Goal: Information Seeking & Learning: Understand process/instructions

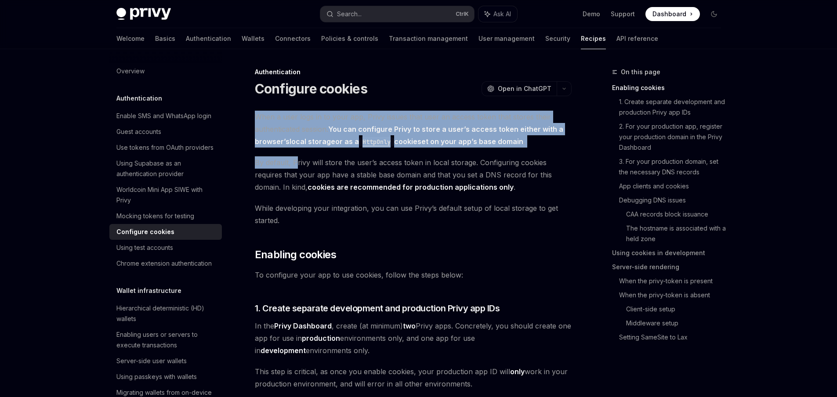
drag, startPoint x: 290, startPoint y: 105, endPoint x: 296, endPoint y: 172, distance: 67.0
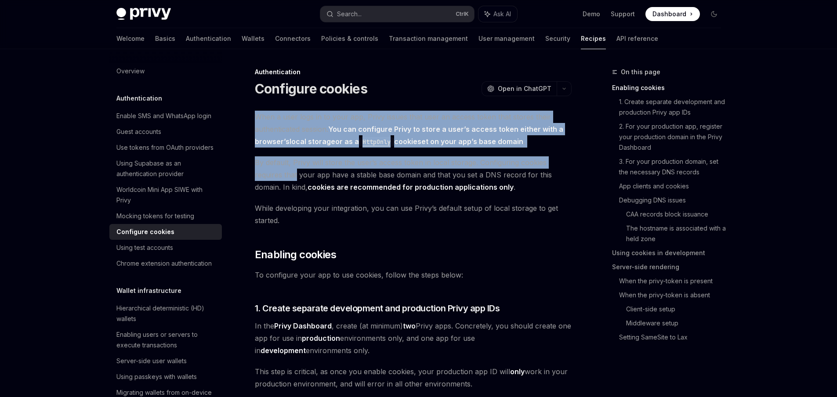
click at [296, 172] on span "By default, Privy will store the user’s access token in local storage. Configur…" at bounding box center [413, 174] width 317 height 37
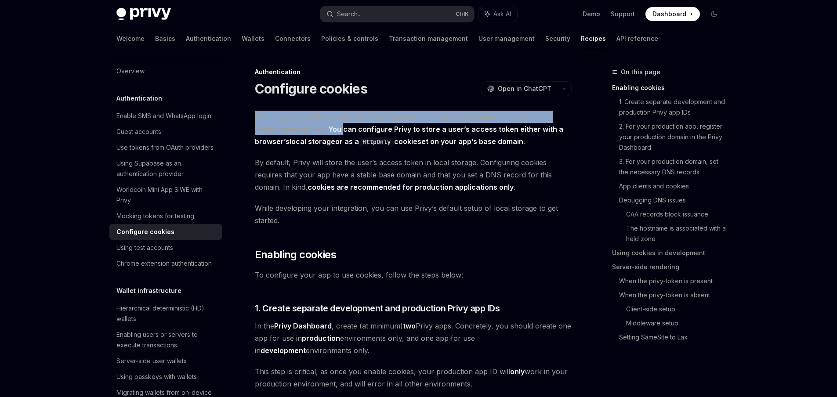
drag, startPoint x: 345, startPoint y: 104, endPoint x: 345, endPoint y: 133, distance: 29.0
click at [309, 141] on link "local storage" at bounding box center [313, 141] width 46 height 9
drag, startPoint x: 429, startPoint y: 102, endPoint x: 350, endPoint y: 126, distance: 82.6
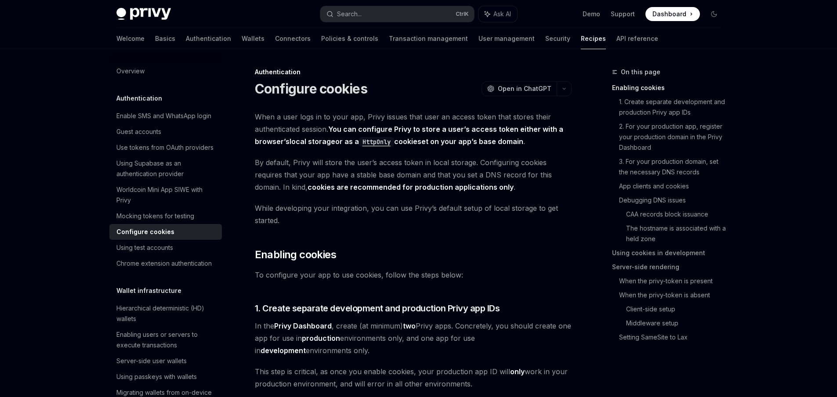
click at [446, 75] on div "Authentication" at bounding box center [413, 72] width 317 height 9
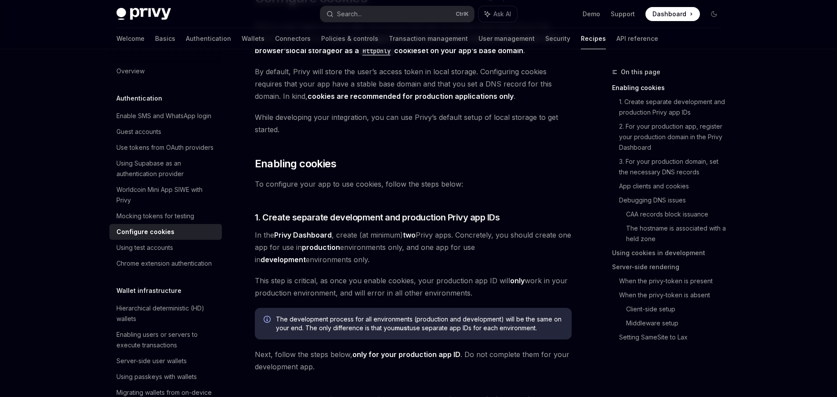
scroll to position [105, 0]
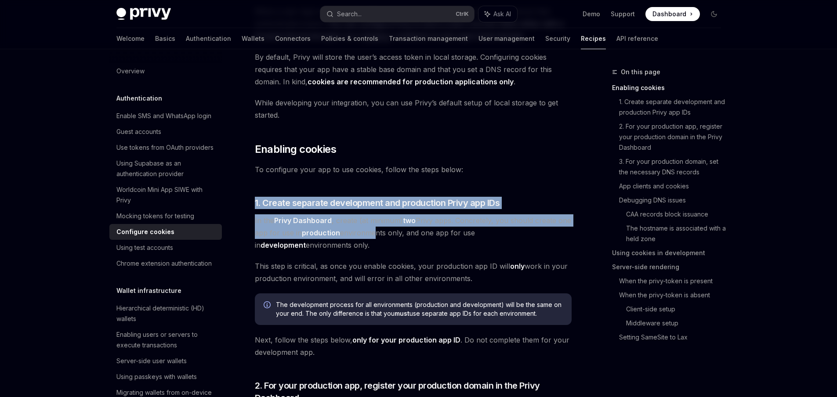
drag, startPoint x: 354, startPoint y: 185, endPoint x: 388, endPoint y: 236, distance: 61.1
click at [388, 235] on span "In the Privy Dashboard , create (at minimum) two Privy apps. Concretely, you sh…" at bounding box center [413, 232] width 317 height 37
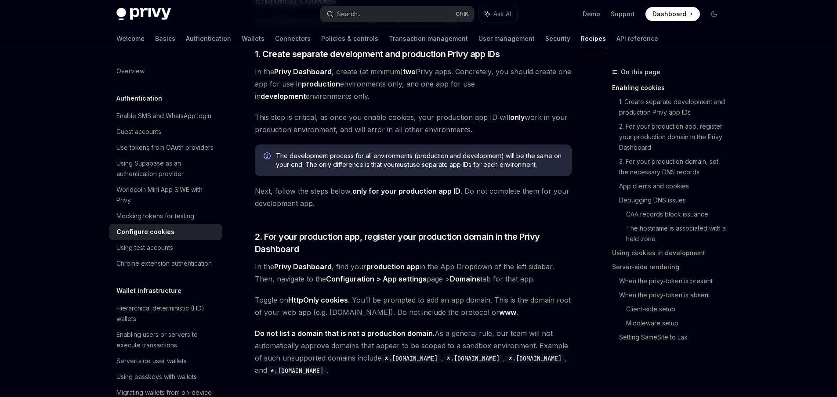
scroll to position [264, 0]
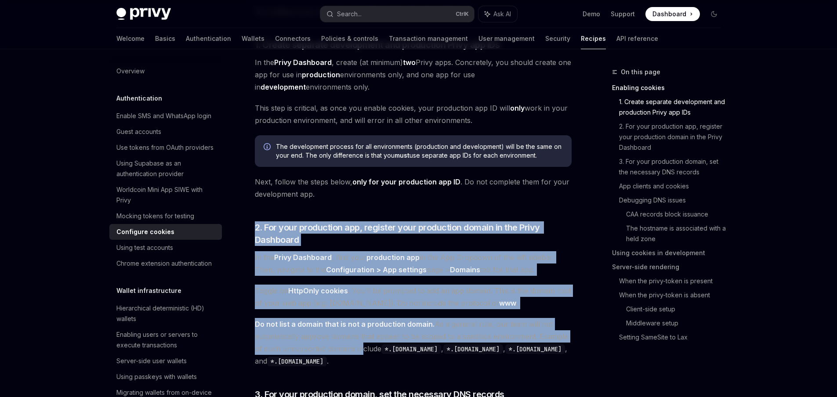
drag, startPoint x: 364, startPoint y: 212, endPoint x: 356, endPoint y: 364, distance: 151.8
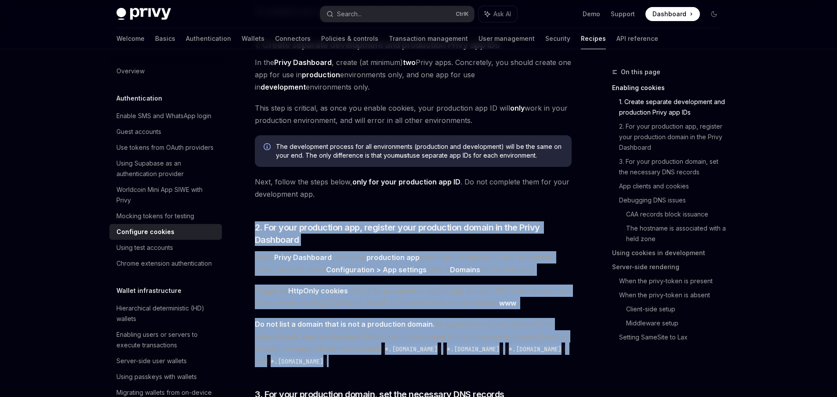
drag, startPoint x: 288, startPoint y: 209, endPoint x: 388, endPoint y: 359, distance: 180.1
click at [388, 359] on span "Do not list a domain that is not a production domain. As a general rule, our te…" at bounding box center [413, 342] width 317 height 49
drag, startPoint x: 372, startPoint y: 359, endPoint x: 254, endPoint y: 220, distance: 182.7
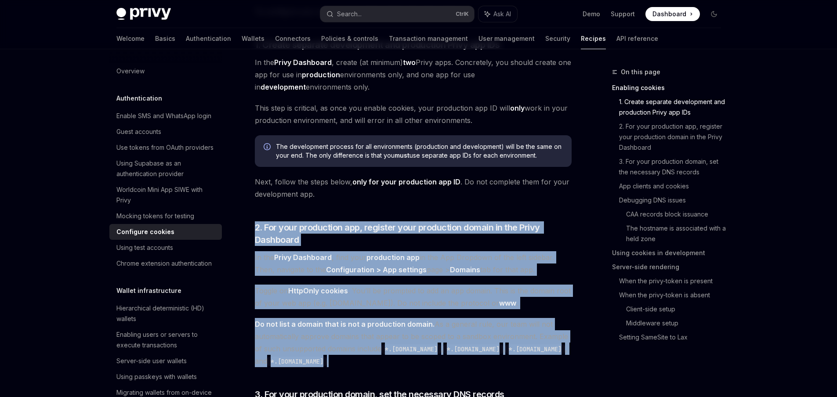
drag, startPoint x: 266, startPoint y: 214, endPoint x: 354, endPoint y: 369, distance: 177.9
drag, startPoint x: 349, startPoint y: 356, endPoint x: 256, endPoint y: 227, distance: 159.9
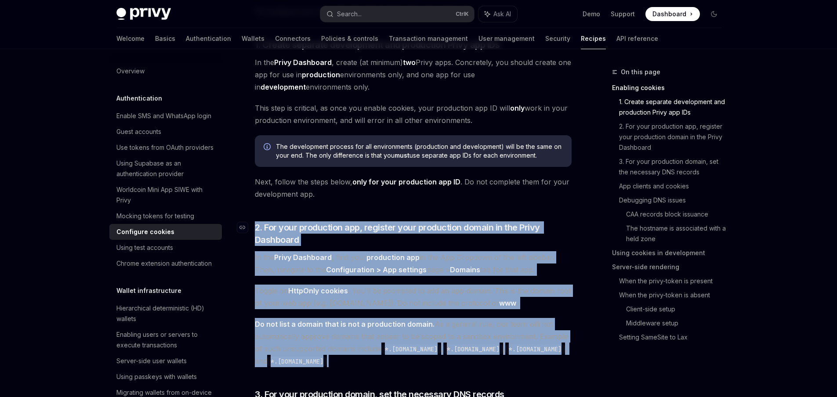
drag, startPoint x: 286, startPoint y: 213, endPoint x: 337, endPoint y: 374, distance: 169.7
click at [356, 365] on span "Do not list a domain that is not a production domain. As a general rule, our te…" at bounding box center [413, 342] width 317 height 49
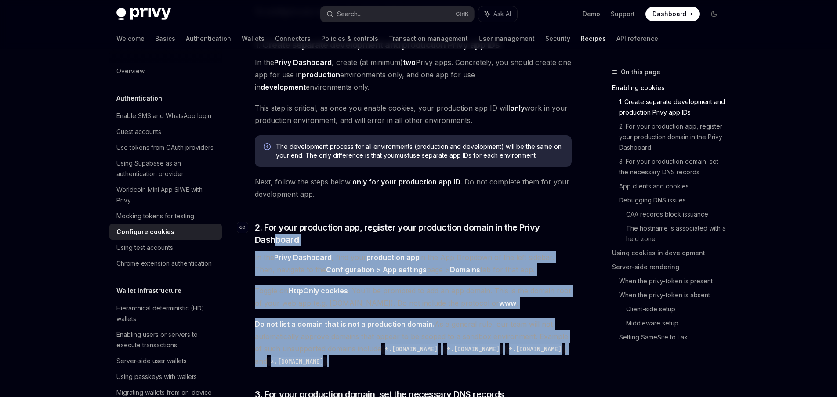
drag, startPoint x: 348, startPoint y: 360, endPoint x: 269, endPoint y: 237, distance: 146.9
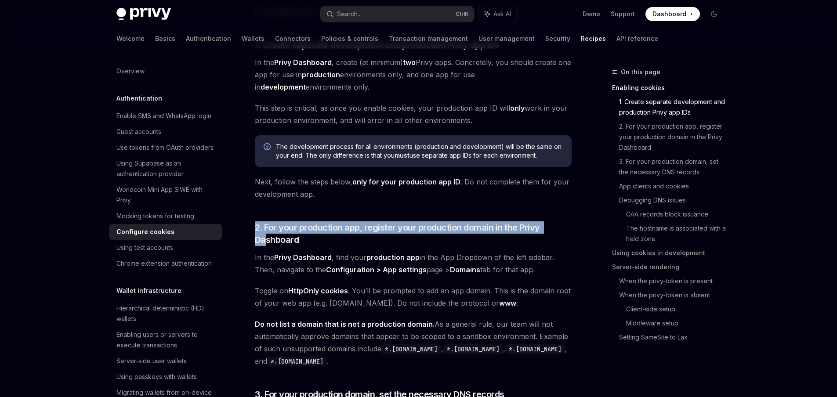
drag, startPoint x: 259, startPoint y: 229, endPoint x: 255, endPoint y: 216, distance: 14.2
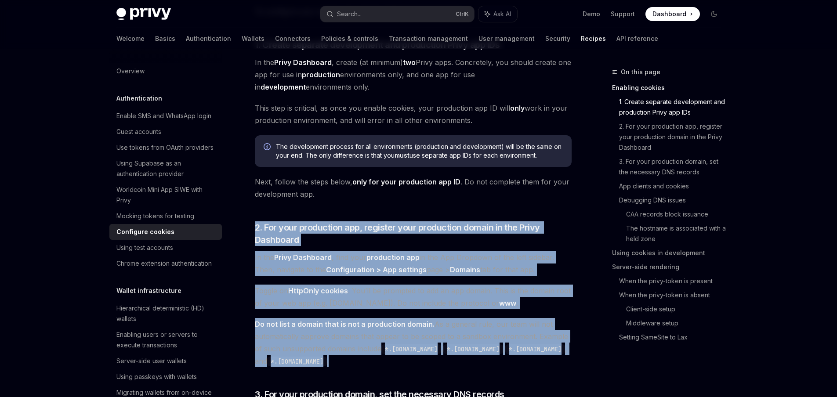
drag, startPoint x: 266, startPoint y: 211, endPoint x: 357, endPoint y: 363, distance: 177.0
click at [357, 363] on span "Do not list a domain that is not a production domain. As a general rule, our te…" at bounding box center [413, 342] width 317 height 49
drag, startPoint x: 367, startPoint y: 369, endPoint x: 250, endPoint y: 222, distance: 188.0
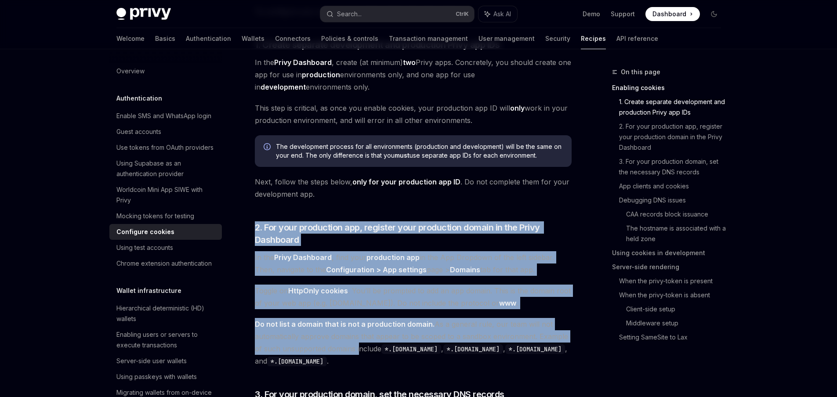
drag, startPoint x: 262, startPoint y: 213, endPoint x: 351, endPoint y: 359, distance: 171.5
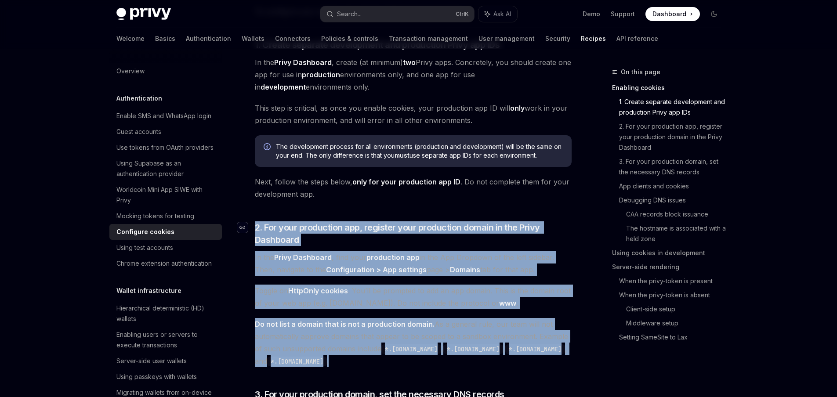
drag, startPoint x: 356, startPoint y: 366, endPoint x: 245, endPoint y: 226, distance: 178.6
drag, startPoint x: 287, startPoint y: 211, endPoint x: 362, endPoint y: 365, distance: 170.6
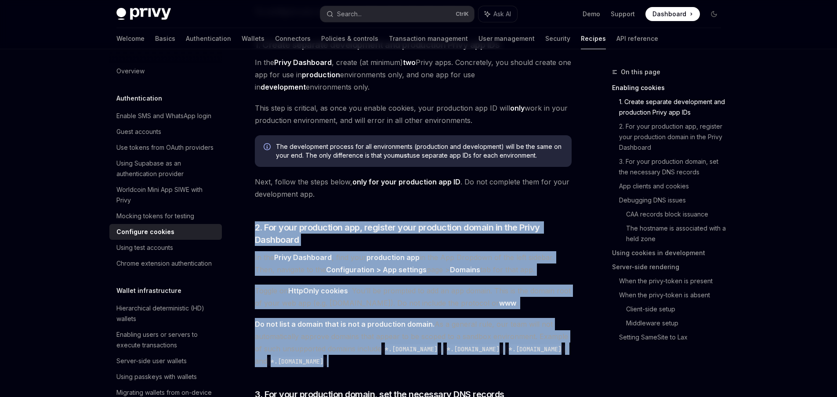
click at [362, 365] on span "Do not list a domain that is not a production domain. As a general rule, our te…" at bounding box center [413, 342] width 317 height 49
drag, startPoint x: 360, startPoint y: 366, endPoint x: 264, endPoint y: 211, distance: 182.2
drag, startPoint x: 264, startPoint y: 211, endPoint x: 374, endPoint y: 377, distance: 199.4
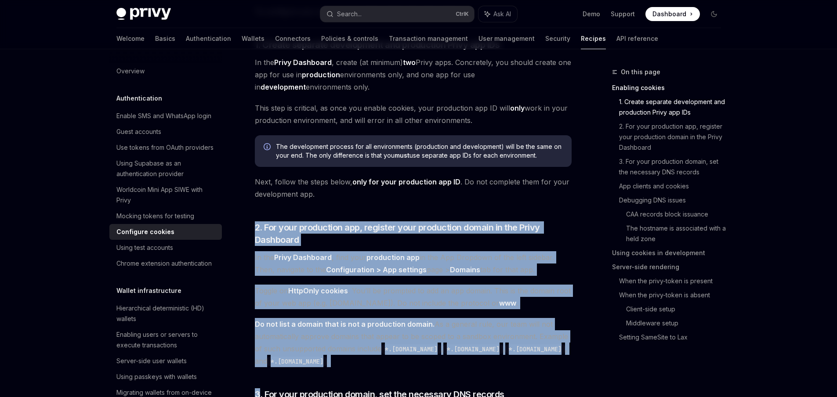
drag, startPoint x: 309, startPoint y: 207, endPoint x: 327, endPoint y: 371, distance: 164.8
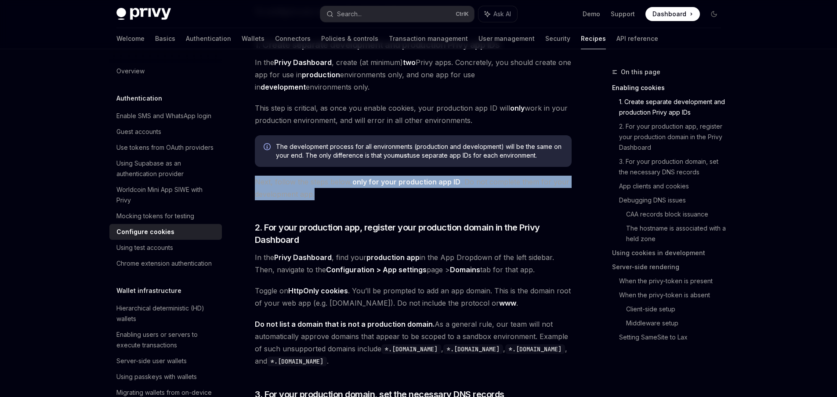
drag, startPoint x: 342, startPoint y: 198, endPoint x: 258, endPoint y: 172, distance: 88.3
drag, startPoint x: 258, startPoint y: 172, endPoint x: 341, endPoint y: 210, distance: 90.8
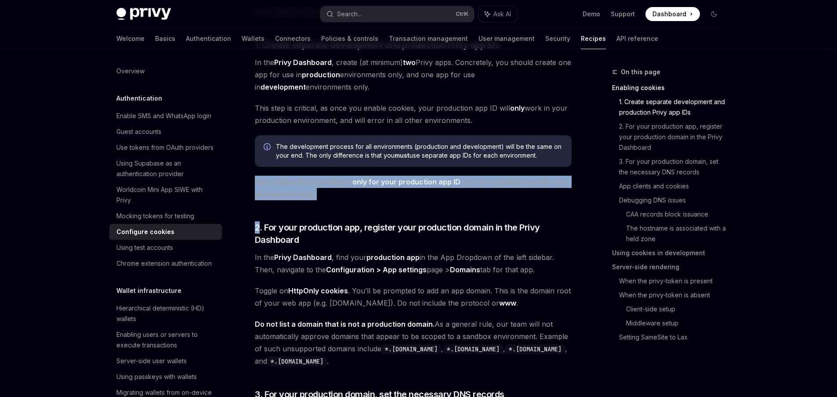
drag, startPoint x: 330, startPoint y: 196, endPoint x: 261, endPoint y: 169, distance: 73.8
drag, startPoint x: 261, startPoint y: 169, endPoint x: 328, endPoint y: 195, distance: 71.7
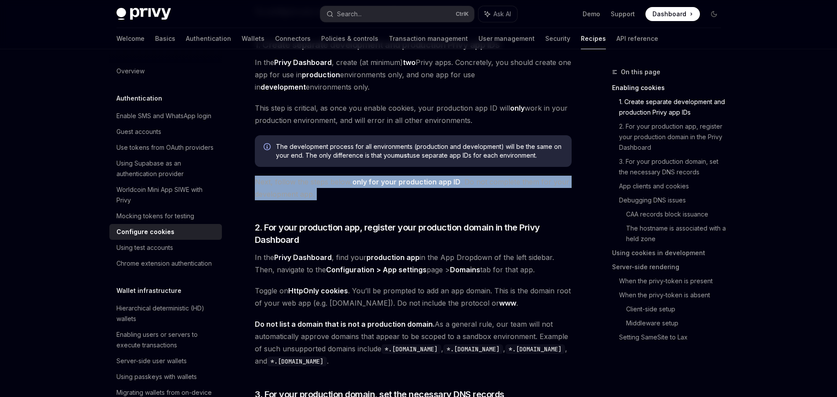
click at [331, 194] on span "Next, follow the steps below, only for your production app ID . Do not complete…" at bounding box center [413, 188] width 317 height 25
click at [330, 194] on span "Next, follow the steps below, only for your production app ID . Do not complete…" at bounding box center [413, 188] width 317 height 25
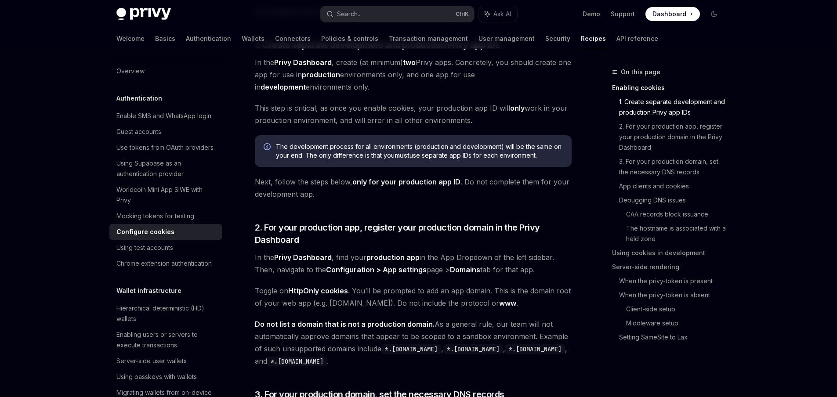
drag, startPoint x: 330, startPoint y: 194, endPoint x: 258, endPoint y: 171, distance: 76.4
click at [329, 194] on span "Next, follow the steps below, only for your production app ID . Do not complete…" at bounding box center [413, 188] width 317 height 25
click at [273, 176] on span "Next, follow the steps below, only for your production app ID . Do not complete…" at bounding box center [413, 188] width 317 height 25
click at [219, 162] on div "Overview Authentication Enable SMS and WhatsApp login Guest accounts Use tokens…" at bounding box center [172, 223] width 127 height 348
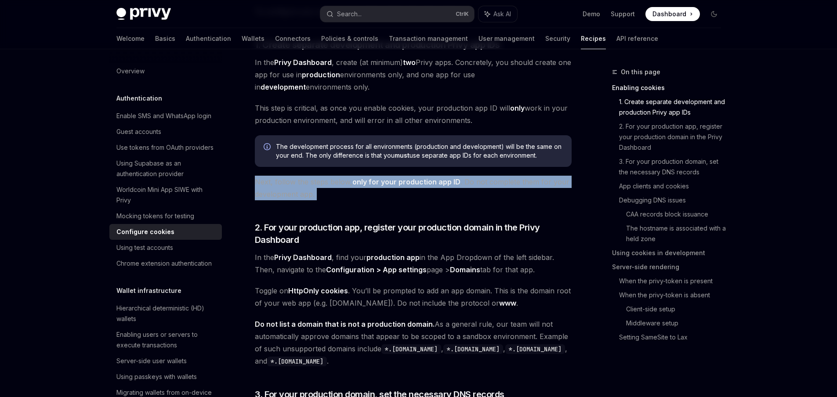
drag, startPoint x: 259, startPoint y: 171, endPoint x: 339, endPoint y: 207, distance: 87.7
drag, startPoint x: 336, startPoint y: 196, endPoint x: 255, endPoint y: 173, distance: 84.0
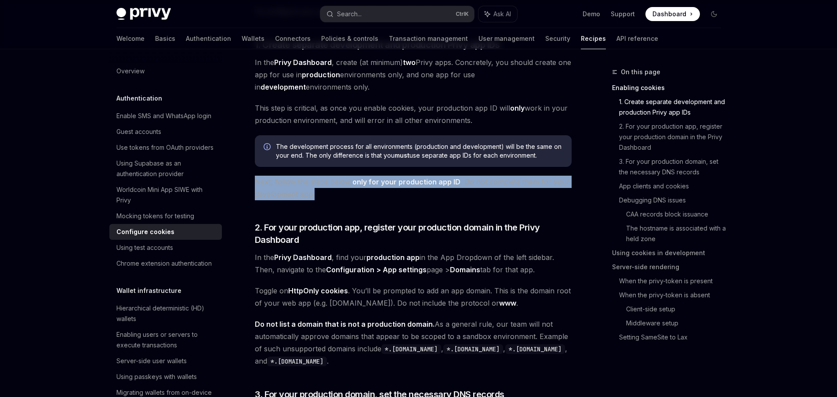
drag, startPoint x: 255, startPoint y: 173, endPoint x: 315, endPoint y: 196, distance: 64.0
click at [318, 197] on span "Next, follow the steps below, only for your production app ID . Do not complete…" at bounding box center [413, 188] width 317 height 25
drag, startPoint x: 318, startPoint y: 197, endPoint x: 285, endPoint y: 179, distance: 37.4
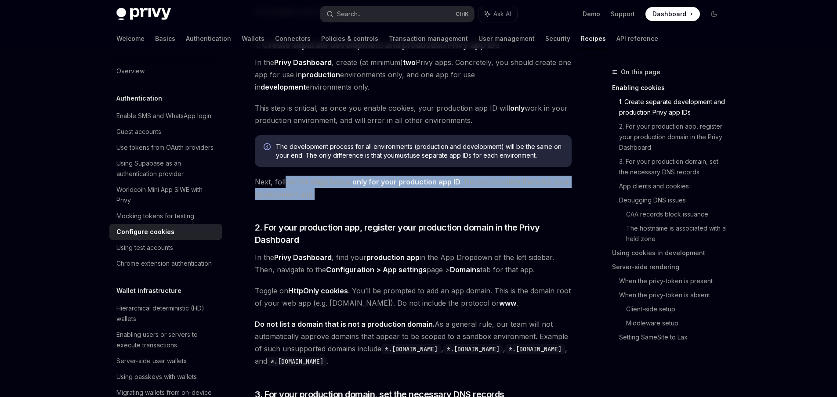
click at [285, 179] on span "Next, follow the steps below, only for your production app ID . Do not complete…" at bounding box center [413, 188] width 317 height 25
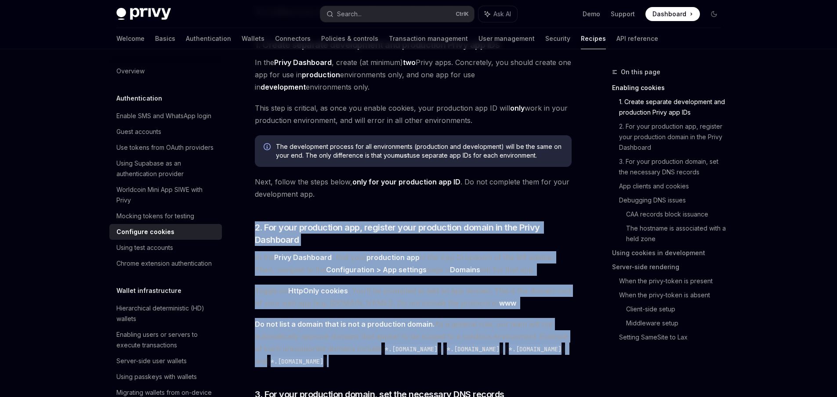
drag, startPoint x: 301, startPoint y: 213, endPoint x: 373, endPoint y: 366, distance: 169.5
click at [373, 366] on span "Do not list a domain that is not a production domain. As a general rule, our te…" at bounding box center [413, 342] width 317 height 49
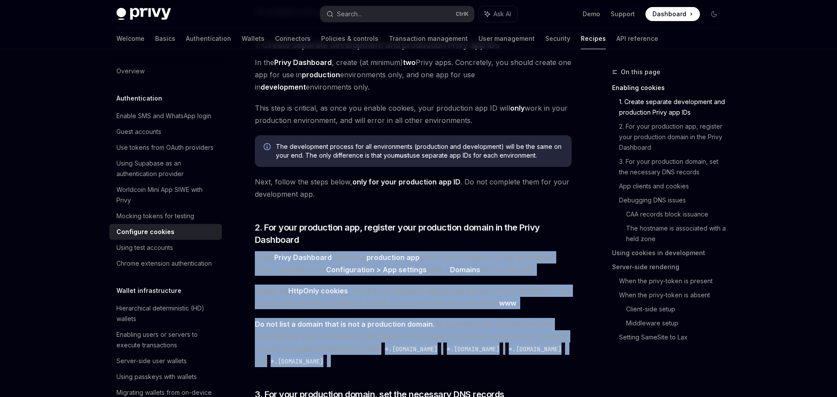
drag, startPoint x: 373, startPoint y: 366, endPoint x: 259, endPoint y: 250, distance: 163.1
drag, startPoint x: 259, startPoint y: 249, endPoint x: 425, endPoint y: 364, distance: 202.5
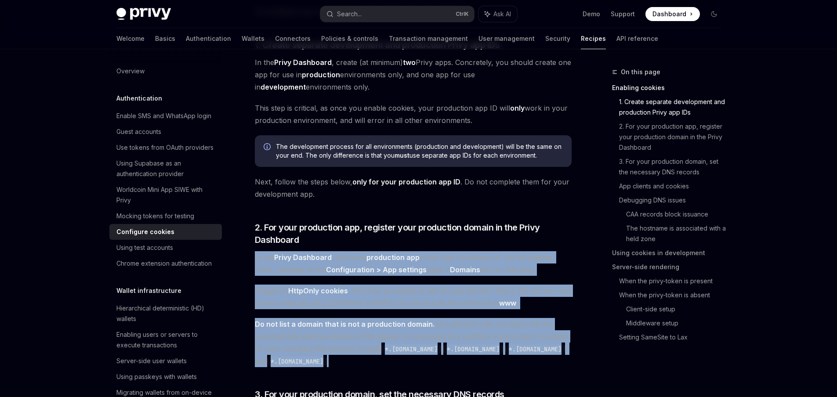
click at [425, 364] on span "Do not list a domain that is not a production domain. As a general rule, our te…" at bounding box center [413, 342] width 317 height 49
drag, startPoint x: 425, startPoint y: 364, endPoint x: 259, endPoint y: 250, distance: 201.4
drag, startPoint x: 258, startPoint y: 250, endPoint x: 341, endPoint y: 356, distance: 133.4
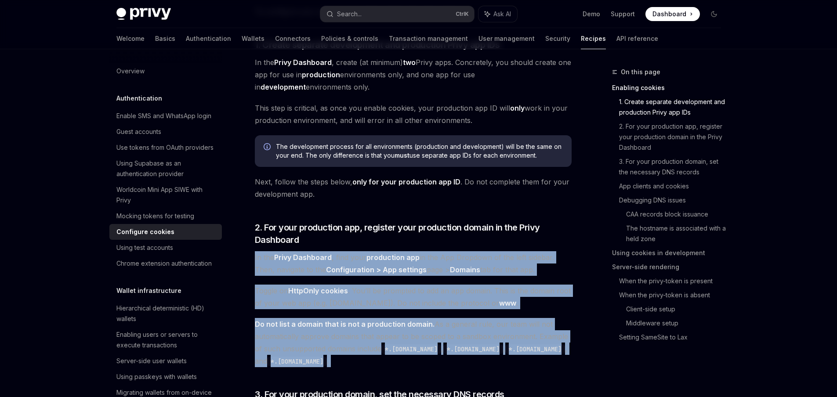
click at [344, 360] on span "Do not list a domain that is not a production domain. As a general rule, our te…" at bounding box center [413, 342] width 317 height 49
drag, startPoint x: 344, startPoint y: 360, endPoint x: 260, endPoint y: 253, distance: 136.2
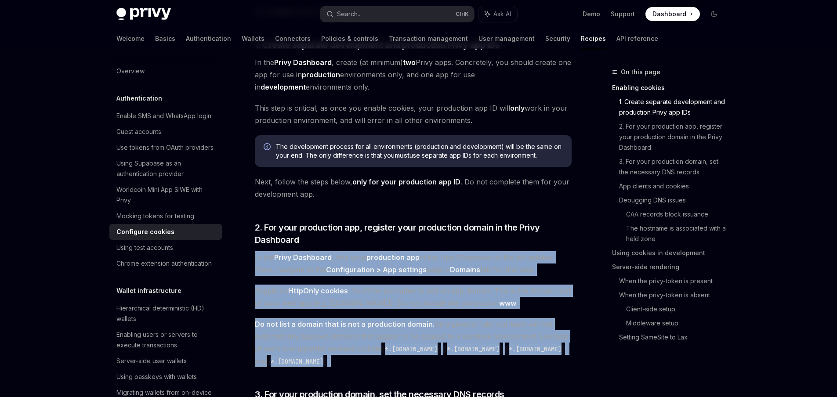
drag, startPoint x: 254, startPoint y: 249, endPoint x: 338, endPoint y: 356, distance: 136.2
click at [339, 357] on span "Do not list a domain that is not a production domain. As a general rule, our te…" at bounding box center [413, 342] width 317 height 49
click at [341, 359] on span "Do not list a domain that is not a production domain. As a general rule, our te…" at bounding box center [413, 342] width 317 height 49
drag, startPoint x: 344, startPoint y: 366, endPoint x: 255, endPoint y: 251, distance: 144.7
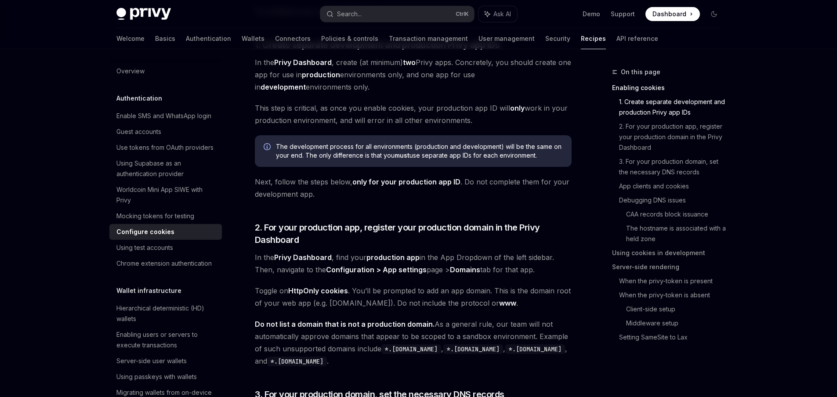
click at [255, 251] on span "In the Privy Dashboard , find your production app in the App Dropdown of the le…" at bounding box center [413, 263] width 317 height 25
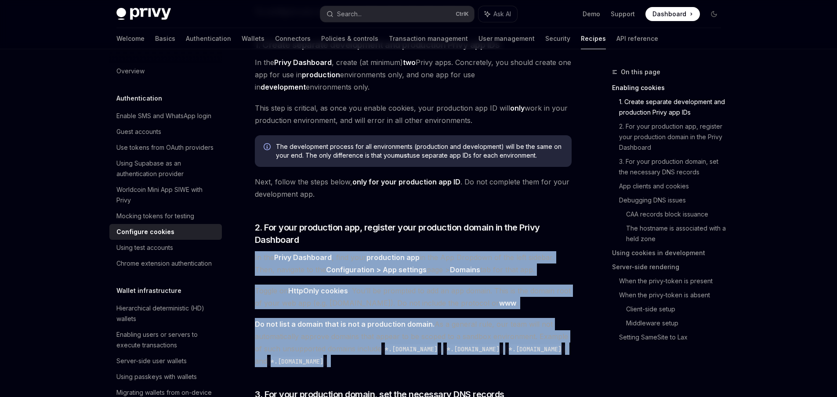
drag, startPoint x: 255, startPoint y: 251, endPoint x: 346, endPoint y: 360, distance: 142.2
click at [346, 360] on span "Do not list a domain that is not a production domain. As a general rule, our te…" at bounding box center [413, 342] width 317 height 49
drag, startPoint x: 346, startPoint y: 360, endPoint x: 259, endPoint y: 251, distance: 139.5
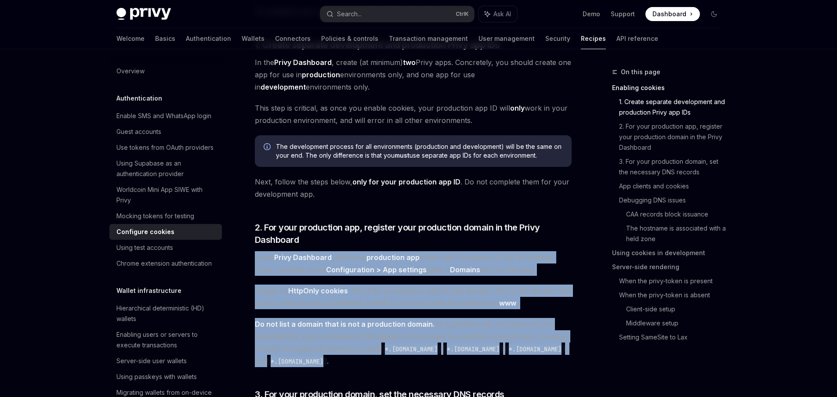
drag, startPoint x: 255, startPoint y: 248, endPoint x: 330, endPoint y: 358, distance: 133.1
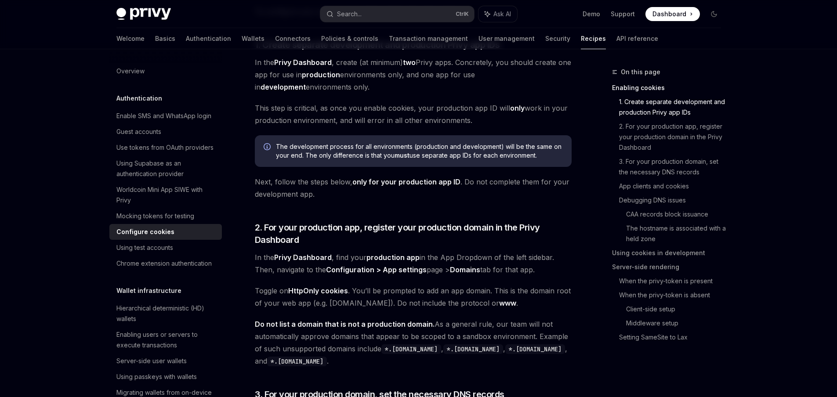
click at [336, 362] on span "Do not list a domain that is not a production domain. As a general rule, our te…" at bounding box center [413, 342] width 317 height 49
click at [345, 366] on span "Do not list a domain that is not a production domain. As a general rule, our te…" at bounding box center [413, 342] width 317 height 49
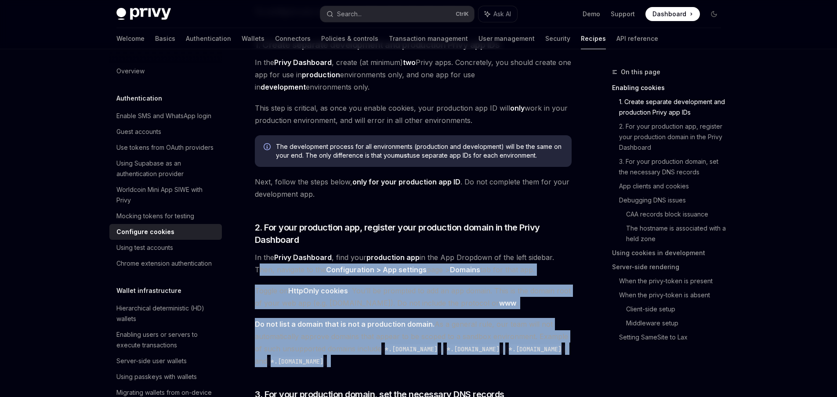
drag, startPoint x: 345, startPoint y: 366, endPoint x: 254, endPoint y: 258, distance: 141.6
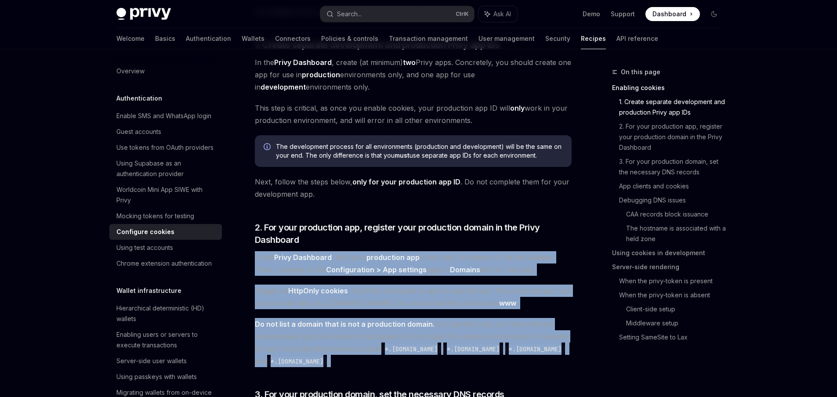
drag, startPoint x: 254, startPoint y: 258, endPoint x: 341, endPoint y: 366, distance: 139.1
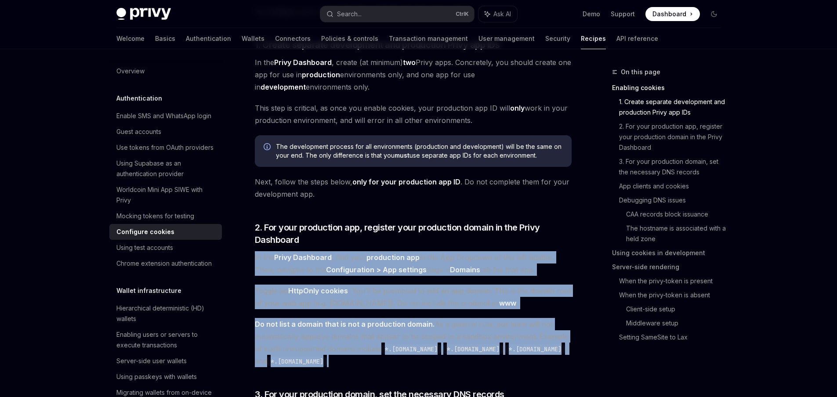
drag, startPoint x: 352, startPoint y: 364, endPoint x: 249, endPoint y: 258, distance: 147.6
drag, startPoint x: 249, startPoint y: 258, endPoint x: 398, endPoint y: 369, distance: 185.5
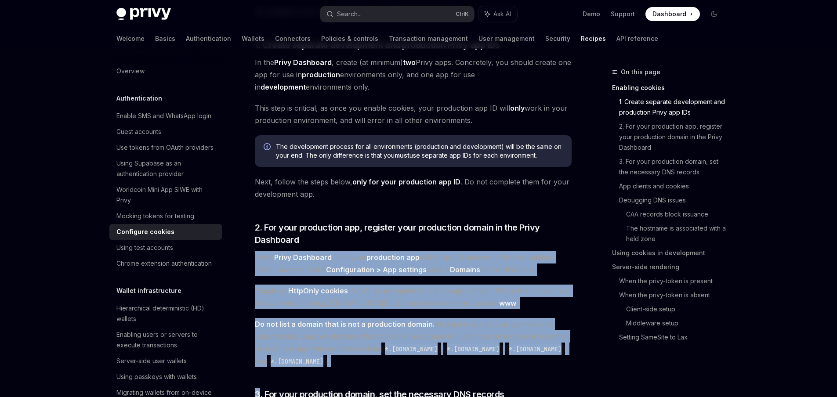
click at [393, 359] on span "Do not list a domain that is not a production domain. As a general rule, our te…" at bounding box center [413, 342] width 317 height 49
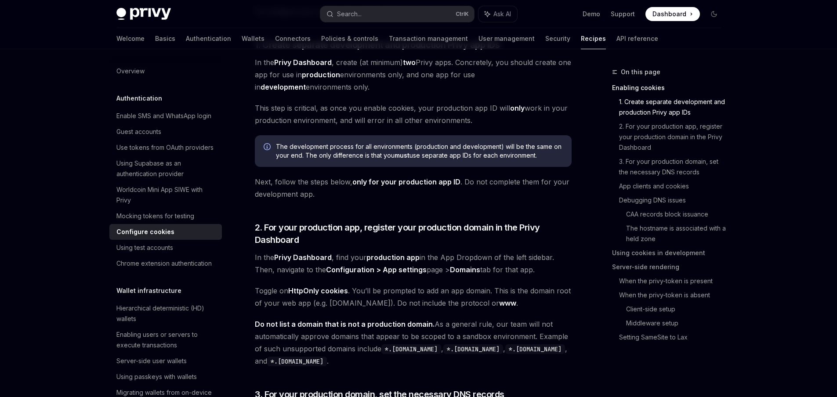
click at [385, 358] on span "Do not list a domain that is not a production domain. As a general rule, our te…" at bounding box center [413, 342] width 317 height 49
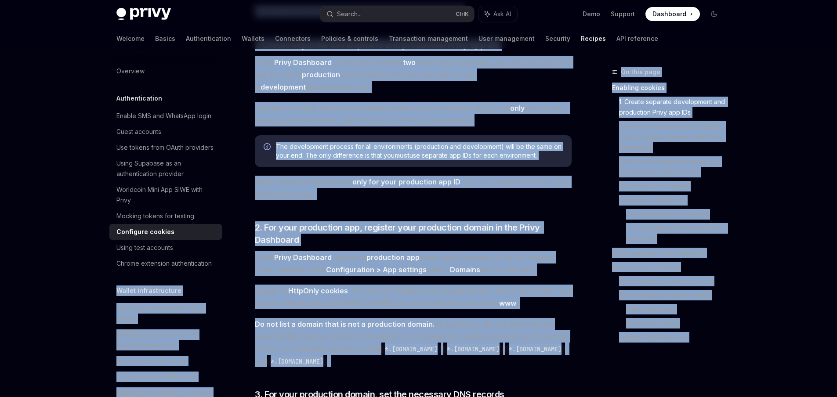
drag, startPoint x: 385, startPoint y: 358, endPoint x: 223, endPoint y: 287, distance: 177.1
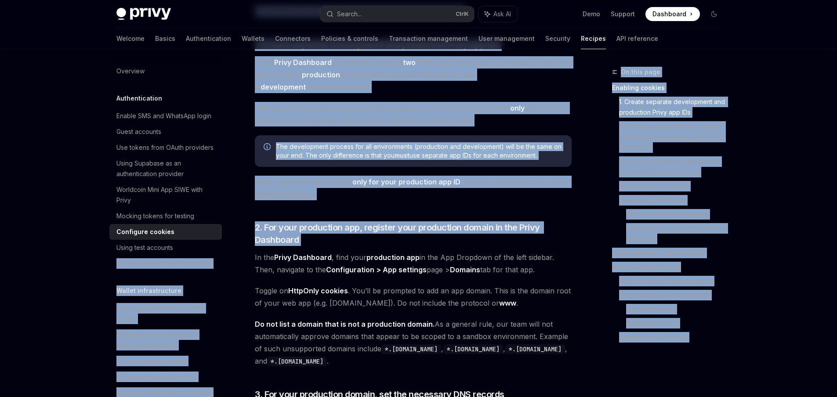
drag, startPoint x: 220, startPoint y: 270, endPoint x: 247, endPoint y: 256, distance: 30.3
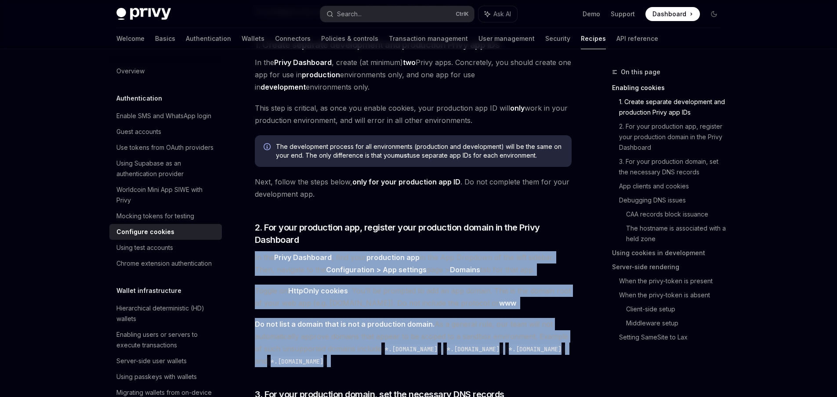
drag, startPoint x: 252, startPoint y: 256, endPoint x: 357, endPoint y: 366, distance: 152.3
click at [357, 366] on span "Do not list a domain that is not a production domain. As a general rule, our te…" at bounding box center [413, 342] width 317 height 49
drag, startPoint x: 357, startPoint y: 366, endPoint x: 240, endPoint y: 259, distance: 158.3
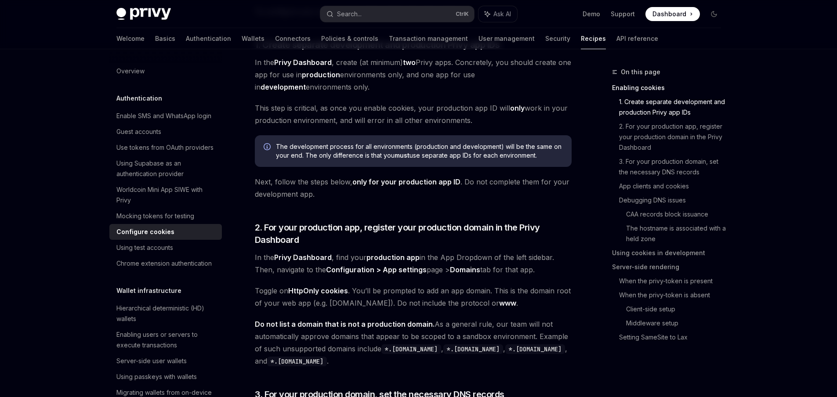
drag, startPoint x: 216, startPoint y: 249, endPoint x: 264, endPoint y: 283, distance: 58.6
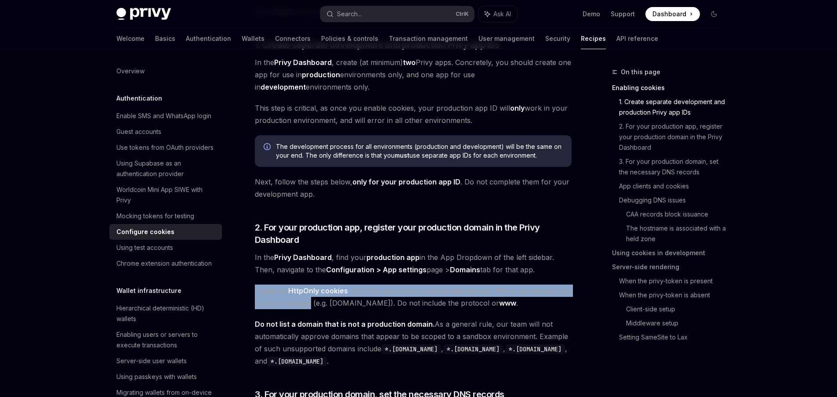
drag, startPoint x: 264, startPoint y: 283, endPoint x: 334, endPoint y: 330, distance: 84.1
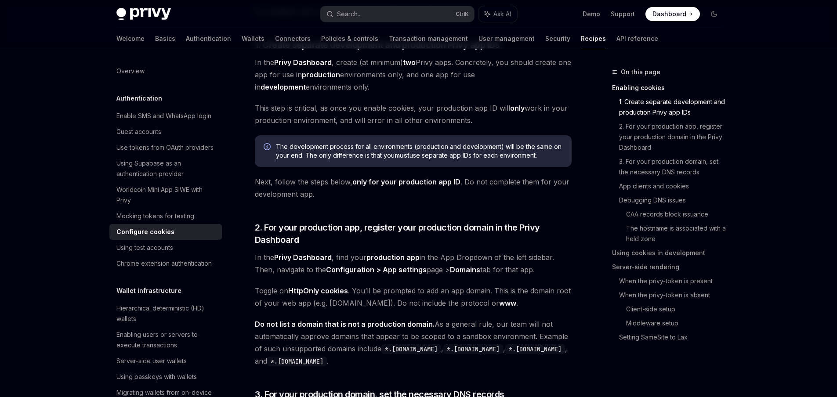
click at [349, 356] on span "Do not list a domain that is not a production domain. As a general rule, our te…" at bounding box center [413, 342] width 317 height 49
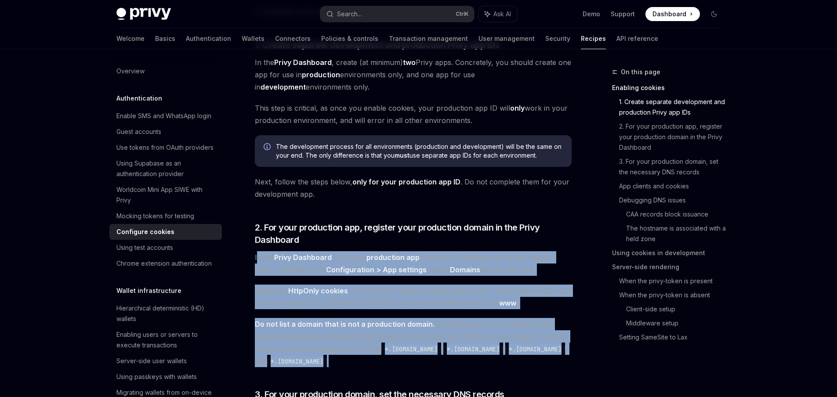
drag, startPoint x: 348, startPoint y: 361, endPoint x: 257, endPoint y: 259, distance: 137.3
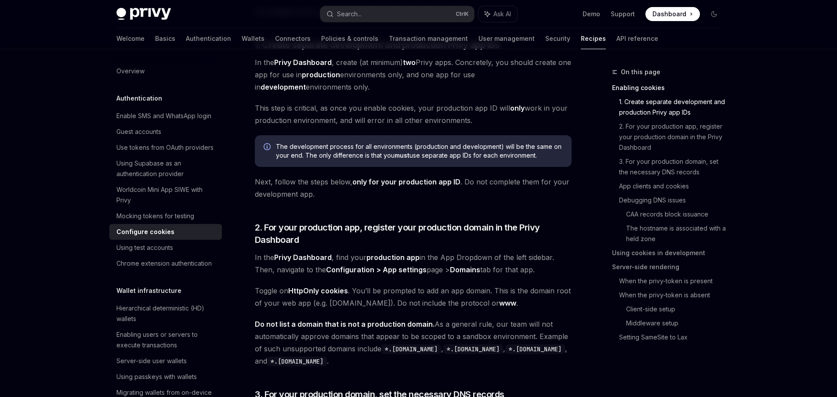
click at [255, 258] on span "In the Privy Dashboard , find your production app in the App Dropdown of the le…" at bounding box center [413, 263] width 317 height 25
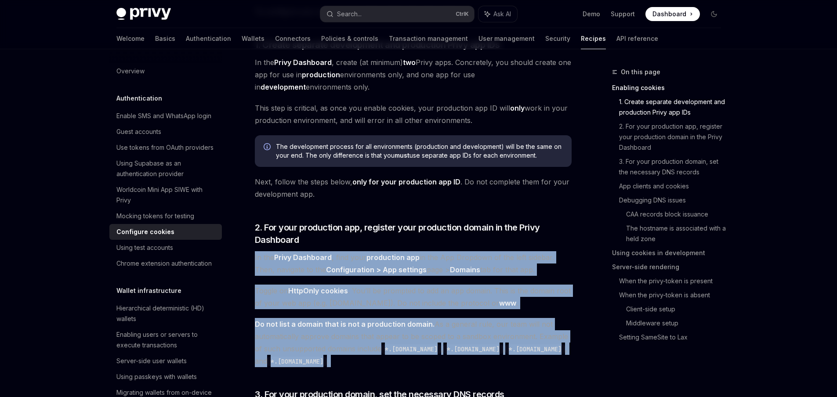
drag, startPoint x: 254, startPoint y: 255, endPoint x: 339, endPoint y: 379, distance: 150.4
click at [345, 367] on span "Do not list a domain that is not a production domain. As a general rule, our te…" at bounding box center [413, 342] width 317 height 49
drag, startPoint x: 349, startPoint y: 368, endPoint x: 245, endPoint y: 250, distance: 156.9
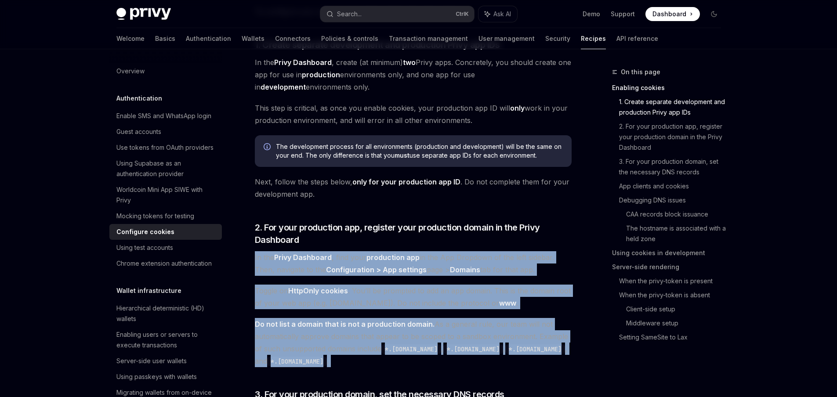
drag, startPoint x: 245, startPoint y: 250, endPoint x: 345, endPoint y: 372, distance: 157.0
click at [345, 363] on span "Do not list a domain that is not a production domain. As a general rule, our te…" at bounding box center [413, 342] width 317 height 49
drag, startPoint x: 353, startPoint y: 369, endPoint x: 252, endPoint y: 245, distance: 159.9
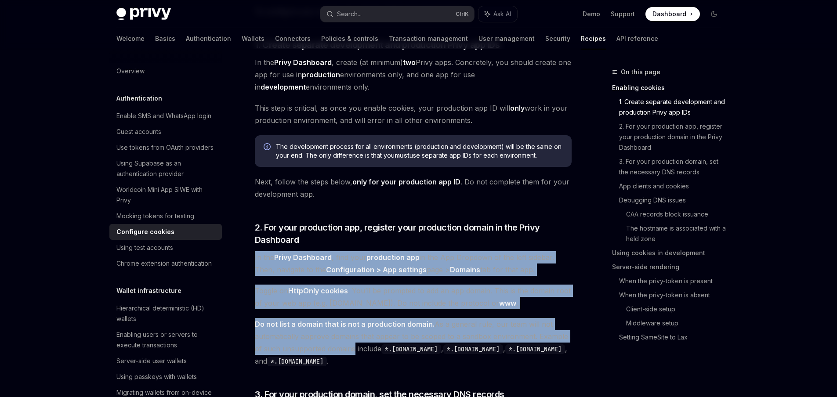
drag, startPoint x: 254, startPoint y: 248, endPoint x: 351, endPoint y: 358, distance: 146.0
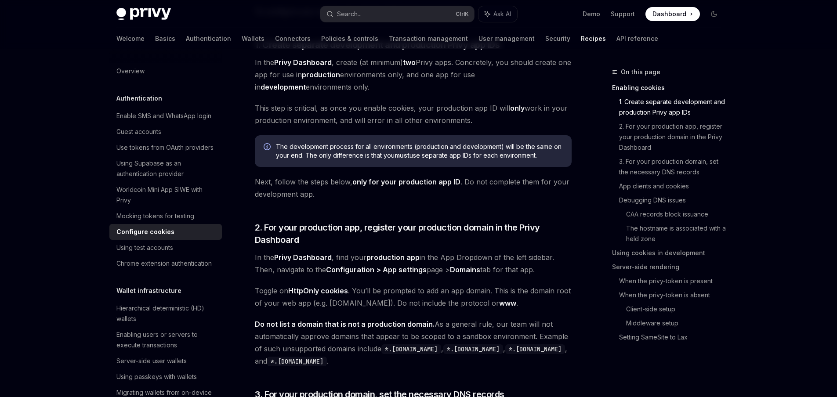
drag, startPoint x: 352, startPoint y: 370, endPoint x: 347, endPoint y: 367, distance: 5.9
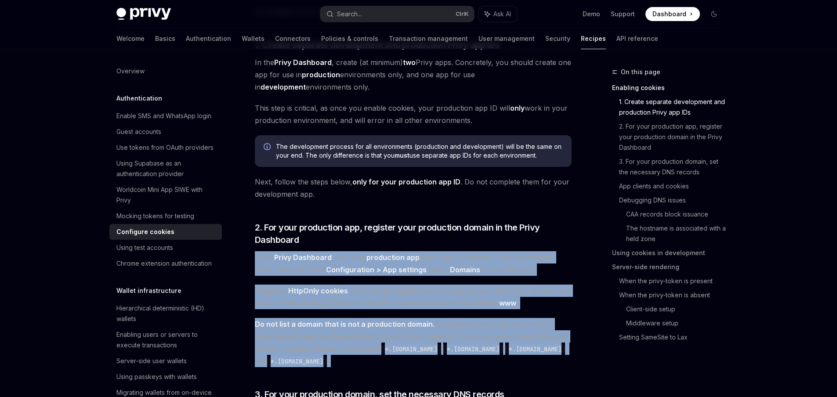
drag, startPoint x: 348, startPoint y: 370, endPoint x: 253, endPoint y: 246, distance: 156.1
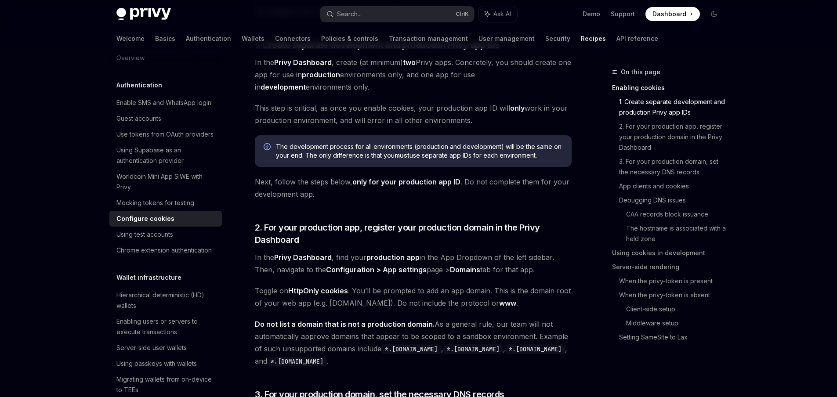
scroll to position [0, 0]
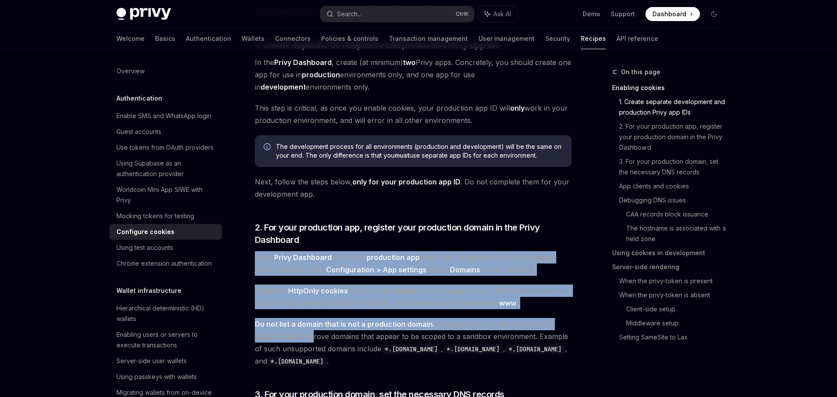
drag, startPoint x: 255, startPoint y: 252, endPoint x: 312, endPoint y: 335, distance: 100.8
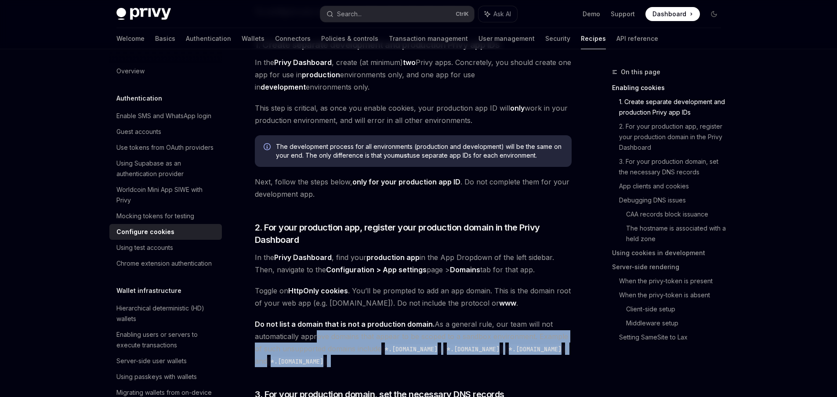
drag, startPoint x: 312, startPoint y: 335, endPoint x: 346, endPoint y: 368, distance: 46.9
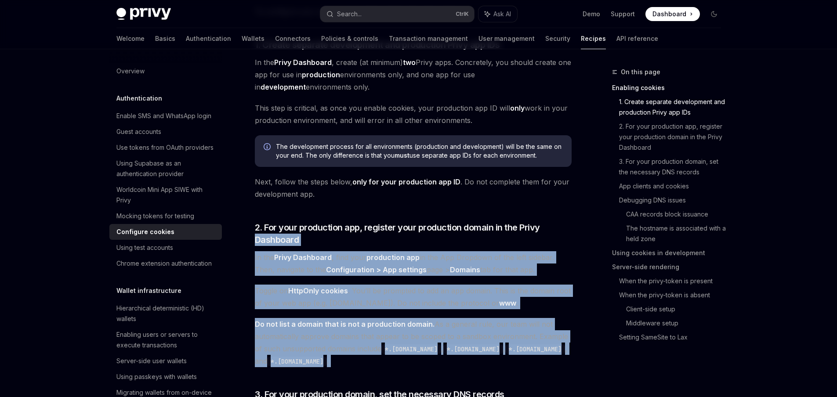
drag, startPoint x: 347, startPoint y: 375, endPoint x: 252, endPoint y: 245, distance: 160.4
drag, startPoint x: 250, startPoint y: 252, endPoint x: 344, endPoint y: 372, distance: 152.8
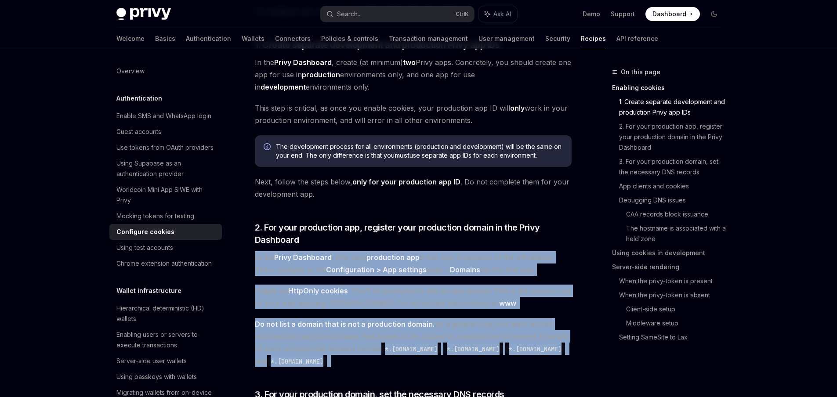
drag, startPoint x: 344, startPoint y: 371, endPoint x: 250, endPoint y: 247, distance: 155.9
drag, startPoint x: 250, startPoint y: 247, endPoint x: 331, endPoint y: 374, distance: 150.4
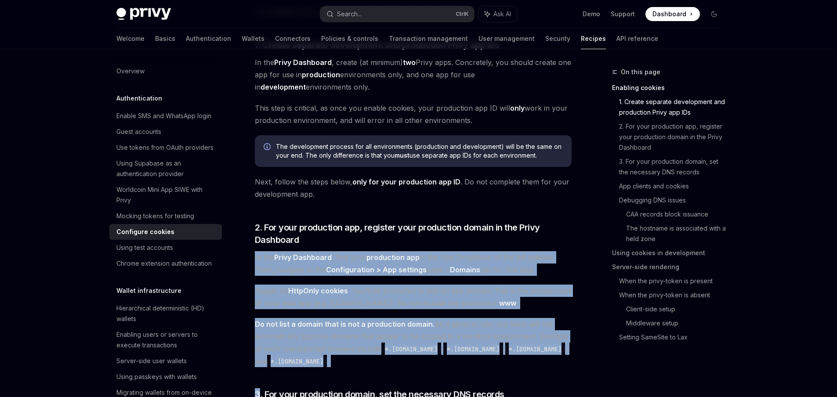
drag, startPoint x: 331, startPoint y: 374, endPoint x: 238, endPoint y: 256, distance: 150.9
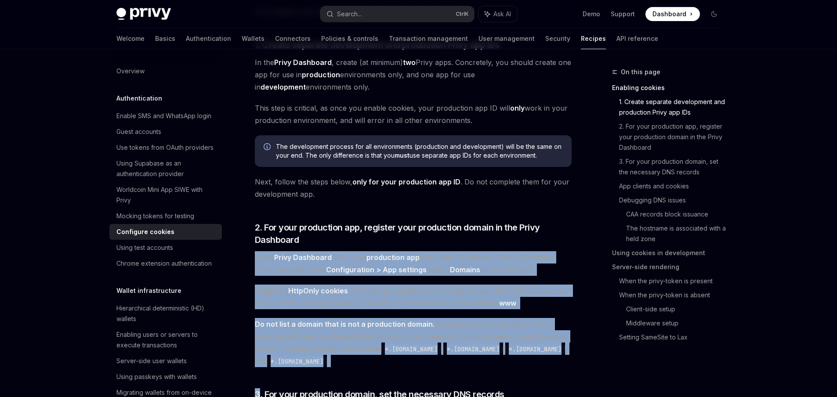
drag, startPoint x: 243, startPoint y: 254, endPoint x: 347, endPoint y: 368, distance: 154.6
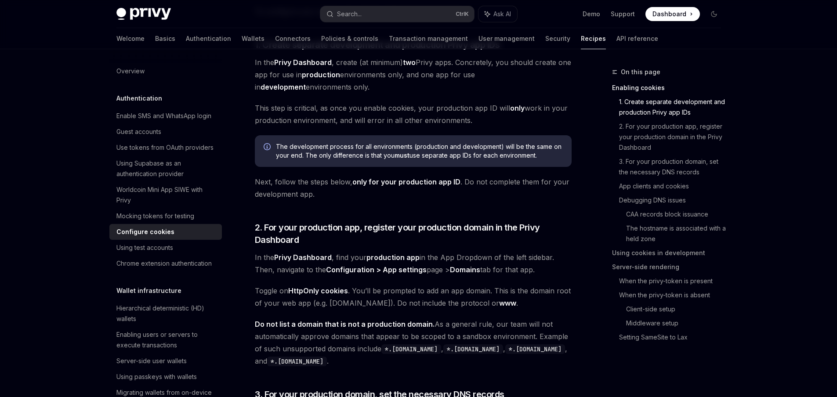
drag, startPoint x: 349, startPoint y: 377, endPoint x: 324, endPoint y: 315, distance: 66.8
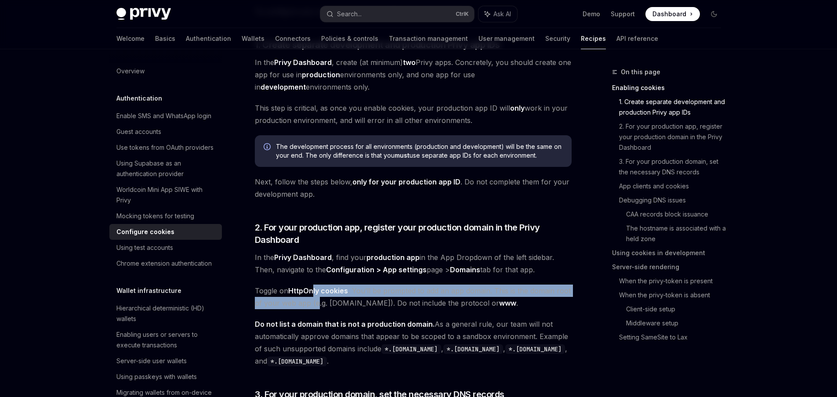
click at [308, 287] on span "Toggle on HttpOnly cookies . You’ll be prompted to add an app domain. This is t…" at bounding box center [413, 297] width 317 height 25
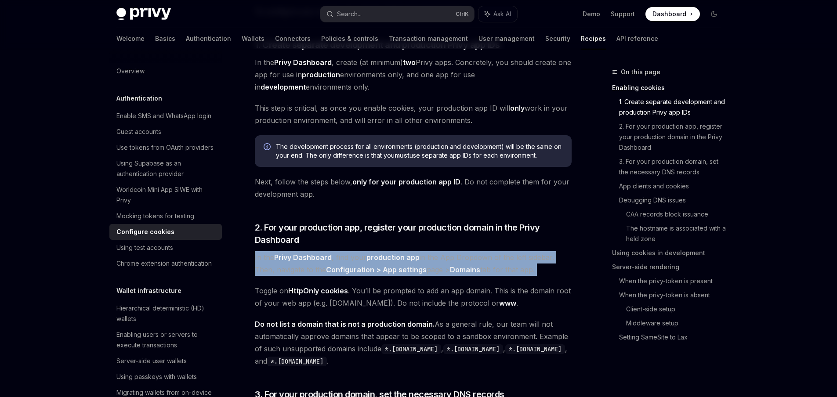
drag, startPoint x: 291, startPoint y: 271, endPoint x: 253, endPoint y: 246, distance: 45.3
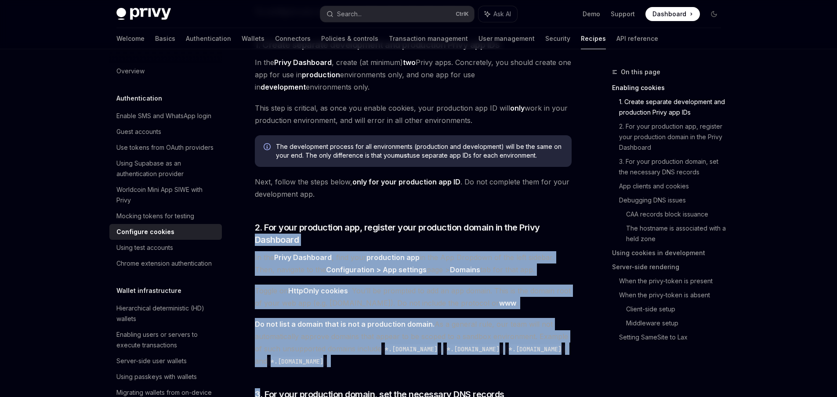
drag, startPoint x: 250, startPoint y: 246, endPoint x: 328, endPoint y: 372, distance: 148.6
drag, startPoint x: 321, startPoint y: 377, endPoint x: 253, endPoint y: 247, distance: 147.4
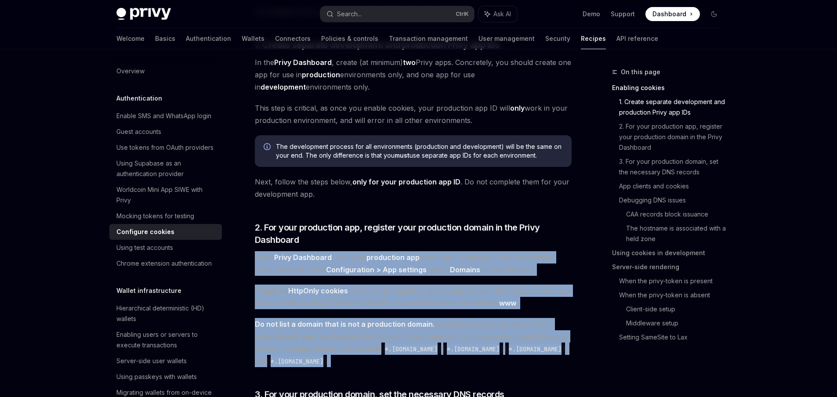
drag, startPoint x: 253, startPoint y: 247, endPoint x: 392, endPoint y: 377, distance: 190.3
drag, startPoint x: 392, startPoint y: 378, endPoint x: 239, endPoint y: 254, distance: 196.5
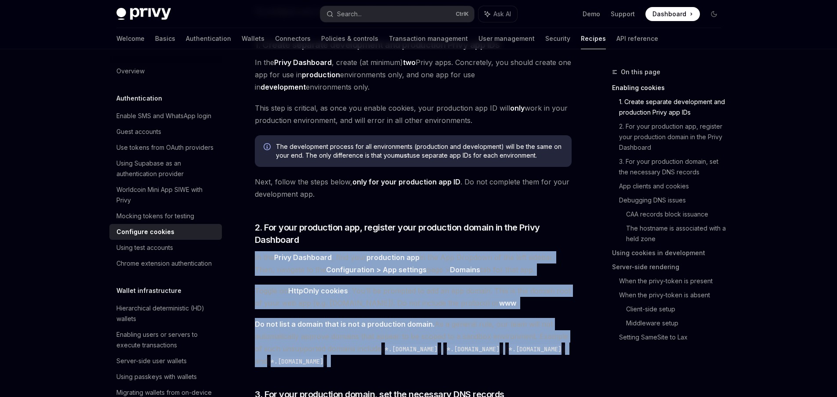
drag, startPoint x: 253, startPoint y: 248, endPoint x: 337, endPoint y: 371, distance: 148.9
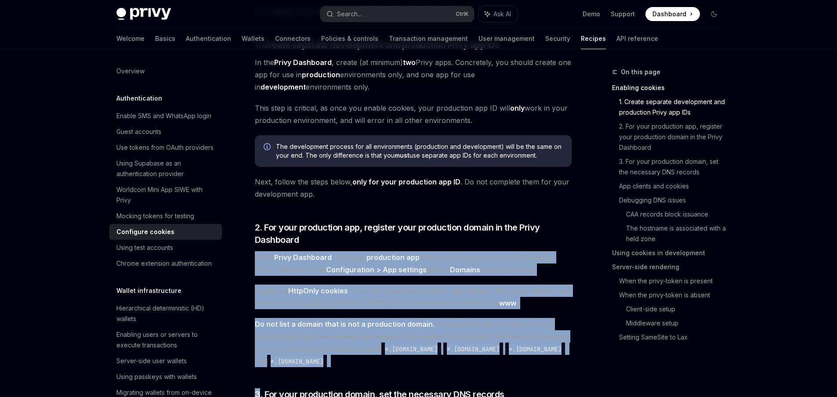
drag, startPoint x: 331, startPoint y: 374, endPoint x: 254, endPoint y: 245, distance: 151.0
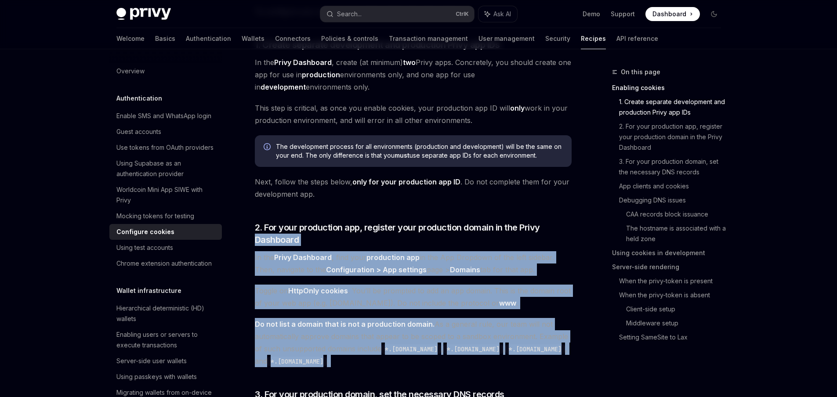
drag, startPoint x: 250, startPoint y: 245, endPoint x: 334, endPoint y: 376, distance: 155.2
drag, startPoint x: 327, startPoint y: 376, endPoint x: 247, endPoint y: 251, distance: 148.3
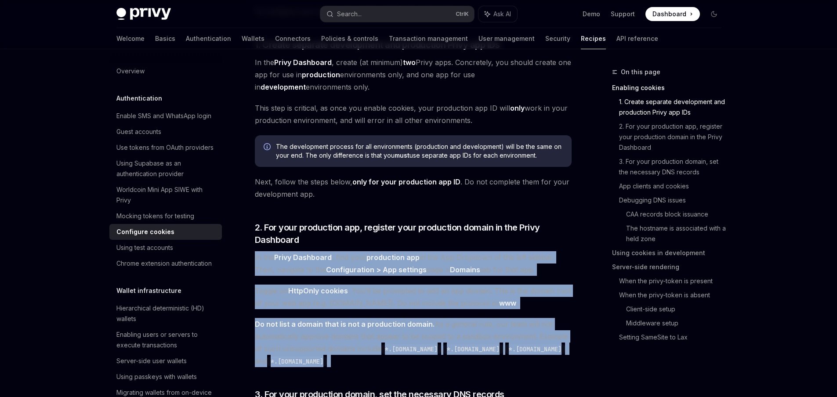
drag, startPoint x: 249, startPoint y: 254, endPoint x: 332, endPoint y: 378, distance: 148.9
drag, startPoint x: 263, startPoint y: 248, endPoint x: 346, endPoint y: 369, distance: 146.4
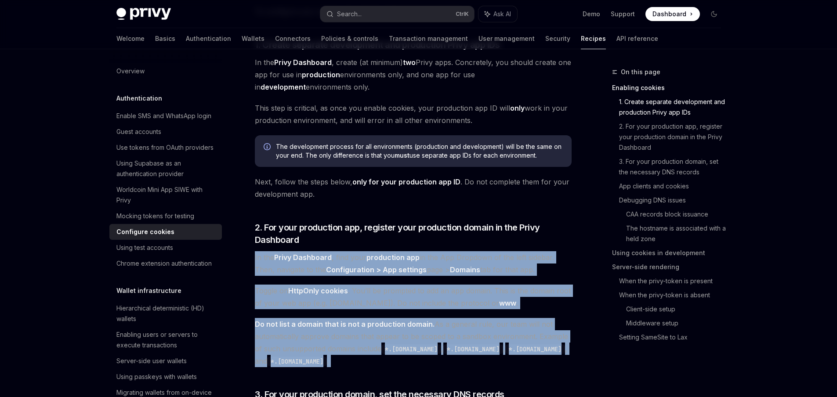
drag, startPoint x: 302, startPoint y: 243, endPoint x: 323, endPoint y: 372, distance: 130.5
click at [339, 245] on span "2. For your production app, register your production domain in the Privy Dashbo…" at bounding box center [413, 233] width 317 height 25
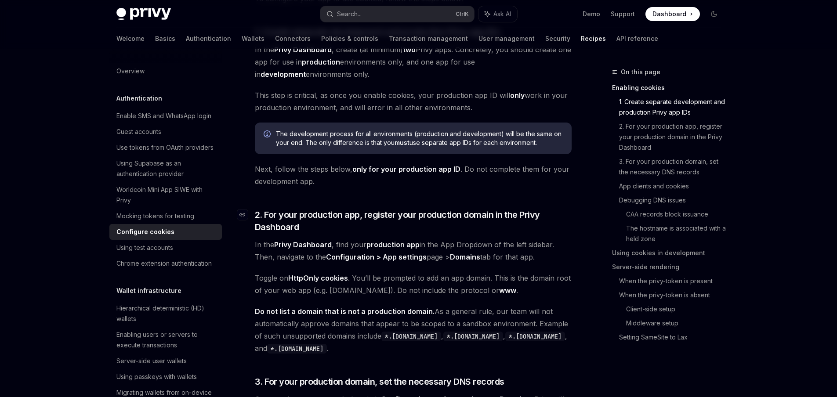
scroll to position [260, 0]
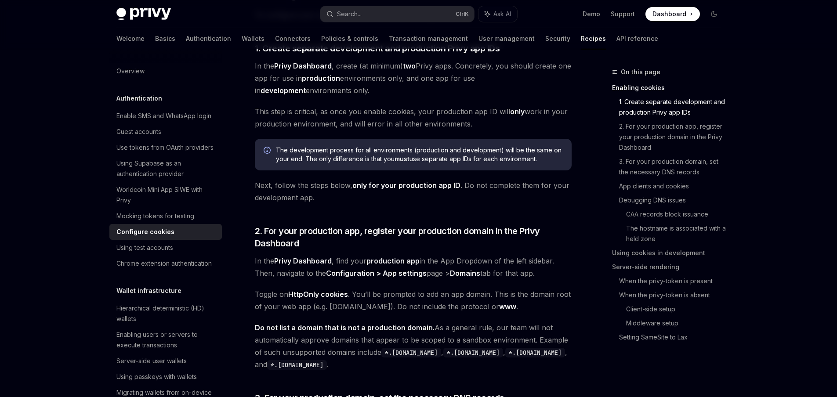
drag, startPoint x: 249, startPoint y: 252, endPoint x: 284, endPoint y: 295, distance: 55.6
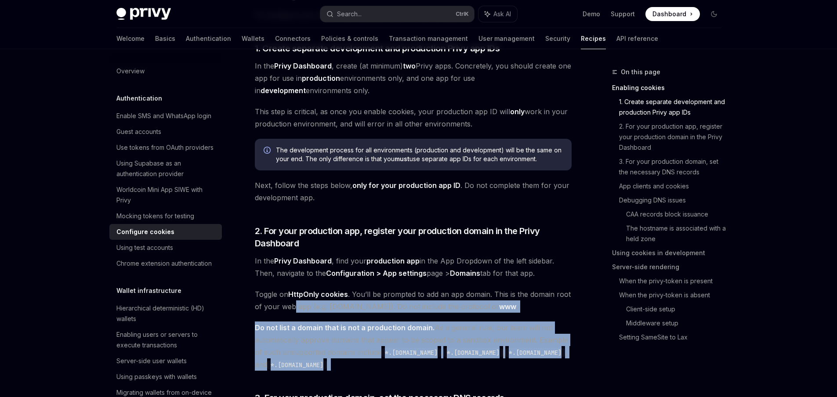
drag, startPoint x: 307, startPoint y: 324, endPoint x: 352, endPoint y: 374, distance: 67.2
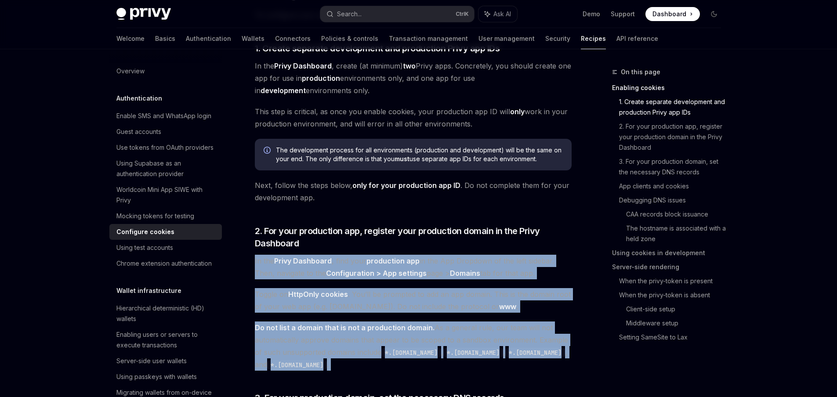
drag, startPoint x: 353, startPoint y: 384, endPoint x: 251, endPoint y: 258, distance: 161.8
drag, startPoint x: 251, startPoint y: 258, endPoint x: 324, endPoint y: 377, distance: 139.5
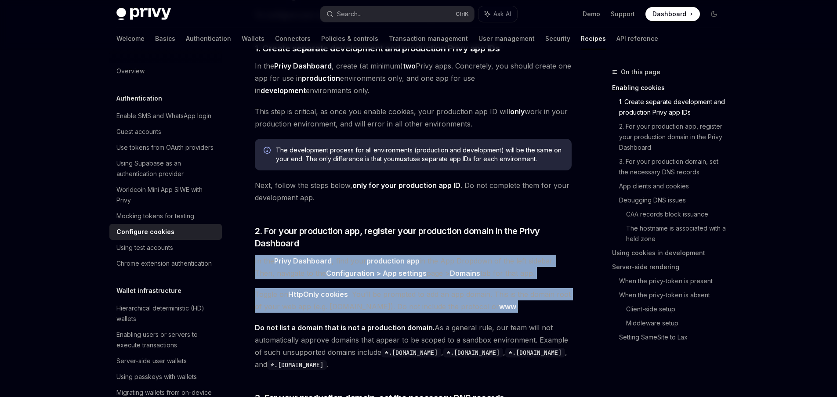
drag, startPoint x: 271, startPoint y: 253, endPoint x: 565, endPoint y: 312, distance: 300.0
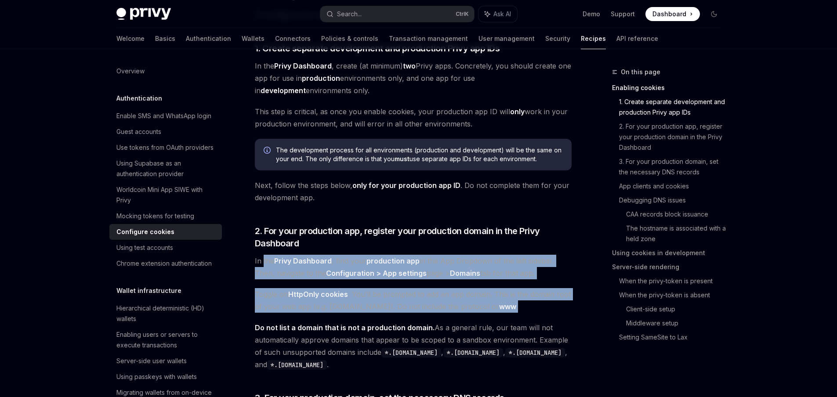
drag, startPoint x: 522, startPoint y: 306, endPoint x: 254, endPoint y: 256, distance: 272.3
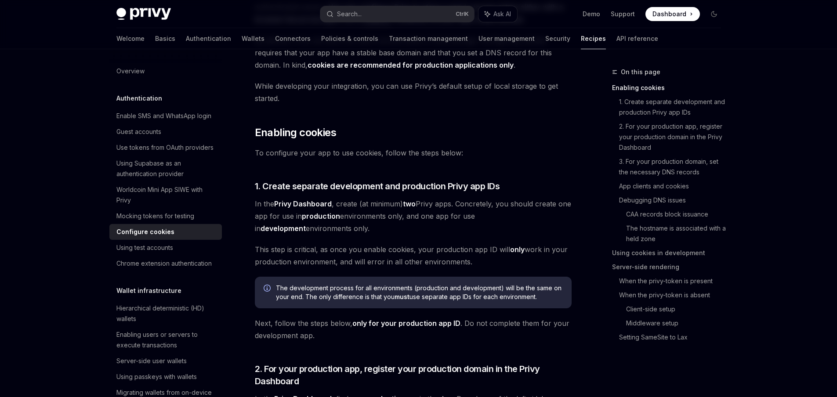
scroll to position [0, 0]
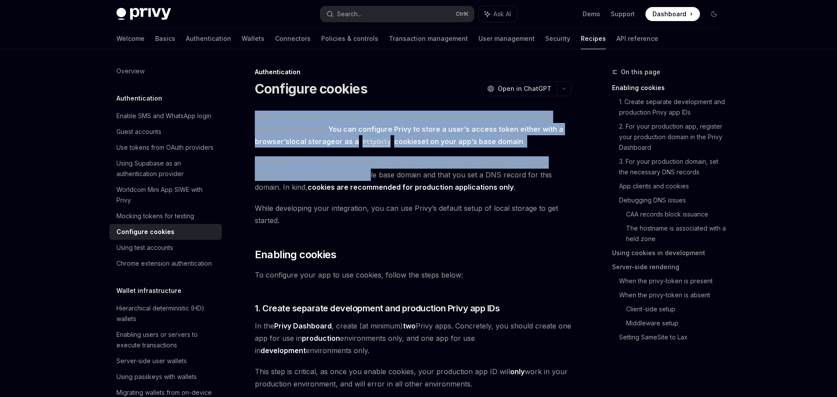
drag, startPoint x: 360, startPoint y: 108, endPoint x: 367, endPoint y: 187, distance: 78.9
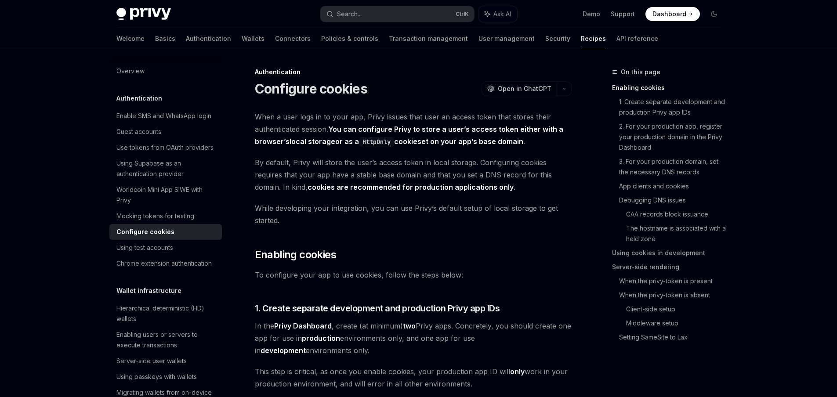
click at [356, 219] on span "While developing your integration, you can use Privy’s default setup of local s…" at bounding box center [413, 214] width 317 height 25
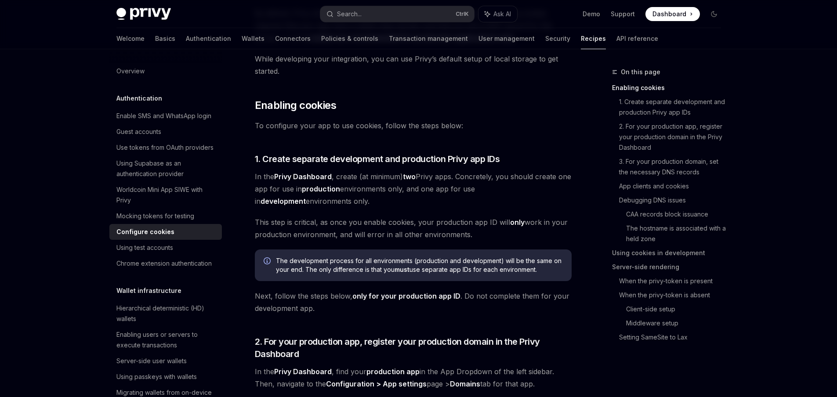
scroll to position [211, 0]
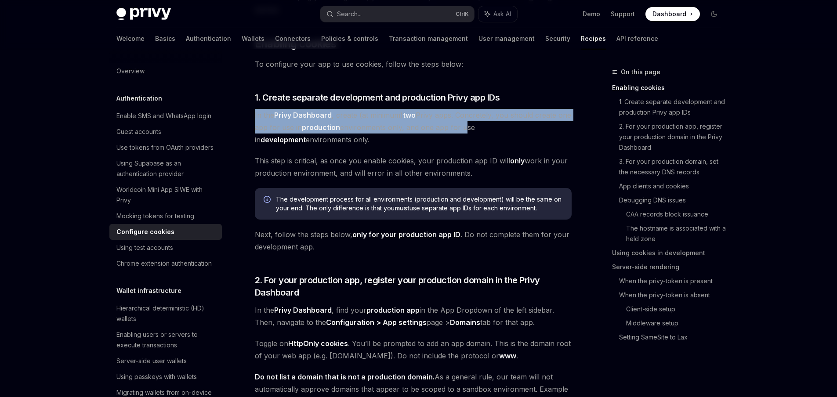
drag, startPoint x: 299, startPoint y: 108, endPoint x: 477, endPoint y: 122, distance: 178.1
click at [461, 116] on span "In the Privy Dashboard , create (at minimum) two Privy apps. Concretely, you sh…" at bounding box center [413, 127] width 317 height 37
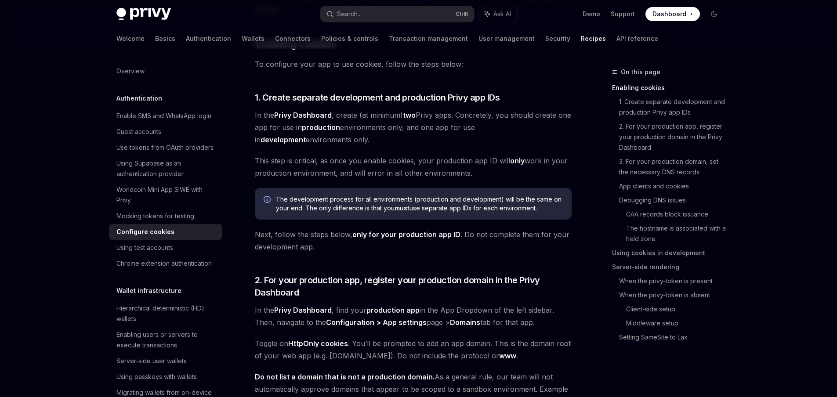
drag, startPoint x: 358, startPoint y: 108, endPoint x: 365, endPoint y: 142, distance: 35.0
click at [365, 142] on span "In the Privy Dashboard , create (at minimum) two Privy apps. Concretely, you sh…" at bounding box center [413, 127] width 317 height 37
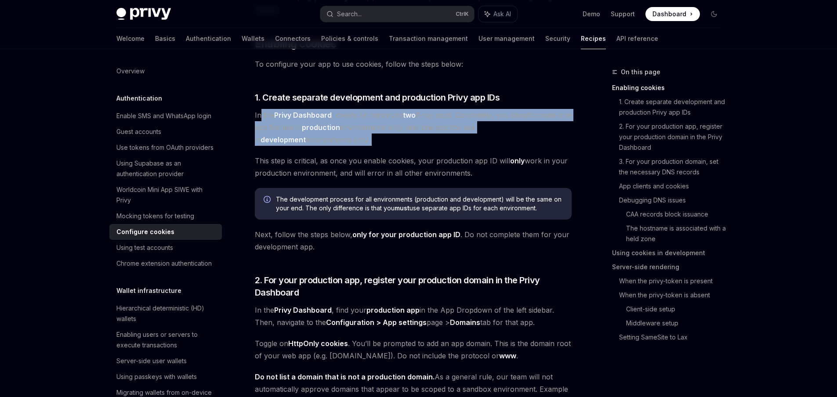
drag, startPoint x: 365, startPoint y: 142, endPoint x: 261, endPoint y: 112, distance: 108.2
click at [261, 112] on span "In the Privy Dashboard , create (at minimum) two Privy apps. Concretely, you sh…" at bounding box center [413, 127] width 317 height 37
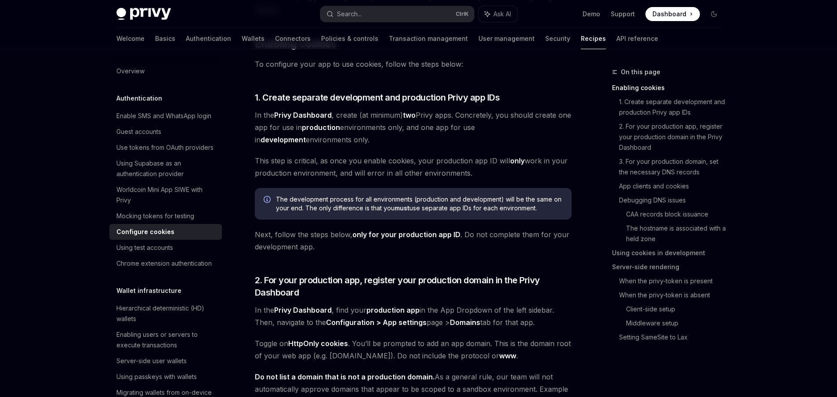
click at [287, 165] on span "This step is critical, as once you enable cookies, your production app ID will …" at bounding box center [413, 167] width 317 height 25
drag, startPoint x: 287, startPoint y: 154, endPoint x: 540, endPoint y: 171, distance: 253.7
click at [540, 171] on span "This step is critical, as once you enable cookies, your production app ID will …" at bounding box center [413, 167] width 317 height 25
drag, startPoint x: 431, startPoint y: 173, endPoint x: 479, endPoint y: 174, distance: 47.9
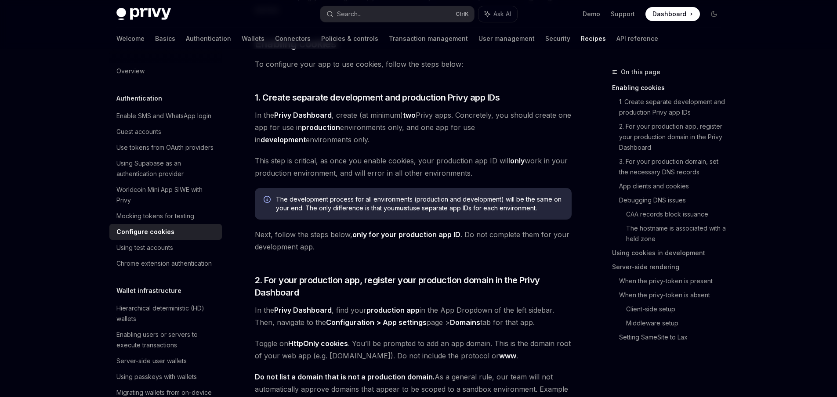
click at [435, 173] on span "This step is critical, as once you enable cookies, your production app ID will …" at bounding box center [413, 167] width 317 height 25
drag, startPoint x: 484, startPoint y: 176, endPoint x: 476, endPoint y: 144, distance: 33.0
click at [476, 144] on span "In the Privy Dashboard , create (at minimum) two Privy apps. Concretely, you sh…" at bounding box center [413, 127] width 317 height 37
drag, startPoint x: 471, startPoint y: 143, endPoint x: 495, endPoint y: 181, distance: 44.3
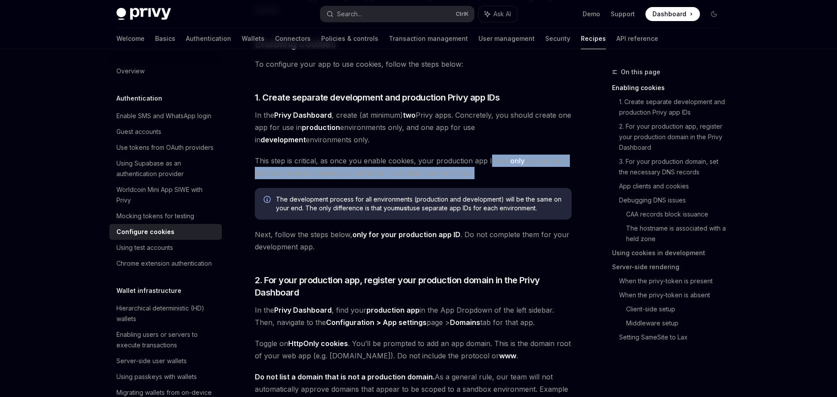
drag, startPoint x: 488, startPoint y: 163, endPoint x: 485, endPoint y: 145, distance: 17.8
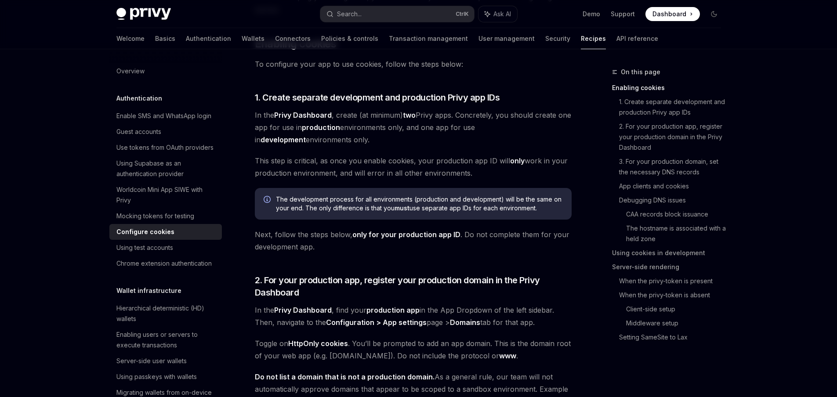
click at [485, 145] on span "In the Privy Dashboard , create (at minimum) two Privy apps. Concretely, you sh…" at bounding box center [413, 127] width 317 height 37
drag, startPoint x: 483, startPoint y: 146, endPoint x: 491, endPoint y: 171, distance: 27.0
click at [489, 177] on span "This step is critical, as once you enable cookies, your production app ID will …" at bounding box center [413, 167] width 317 height 25
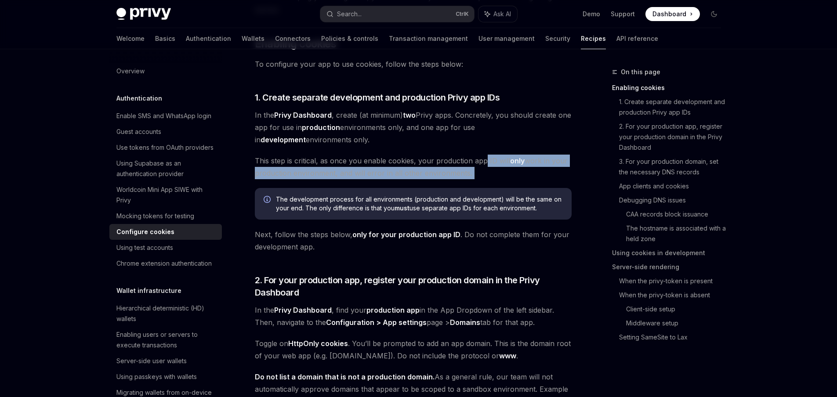
drag, startPoint x: 489, startPoint y: 177, endPoint x: 484, endPoint y: 156, distance: 21.3
click at [483, 158] on span "This step is critical, as once you enable cookies, your production app ID will …" at bounding box center [413, 167] width 317 height 25
click at [484, 155] on span "This step is critical, as once you enable cookies, your production app ID will …" at bounding box center [413, 167] width 317 height 25
drag, startPoint x: 471, startPoint y: 145, endPoint x: 486, endPoint y: 176, distance: 34.8
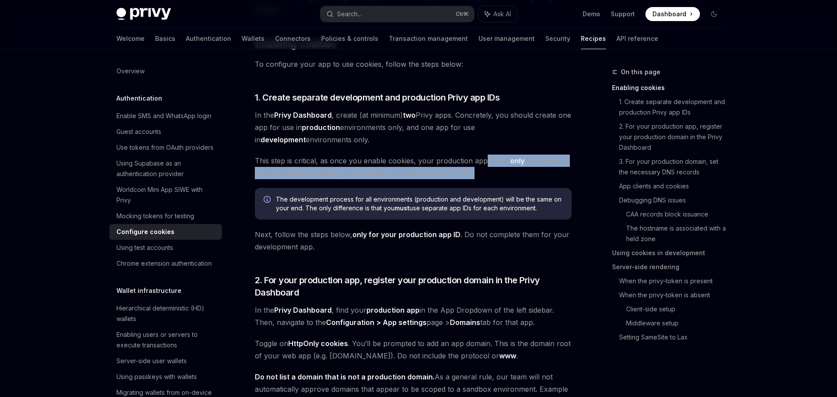
click at [486, 176] on span "This step is critical, as once you enable cookies, your production app ID will …" at bounding box center [413, 167] width 317 height 25
drag, startPoint x: 486, startPoint y: 176, endPoint x: 482, endPoint y: 154, distance: 22.3
click at [482, 156] on span "This step is critical, as once you enable cookies, your production app ID will …" at bounding box center [413, 167] width 317 height 25
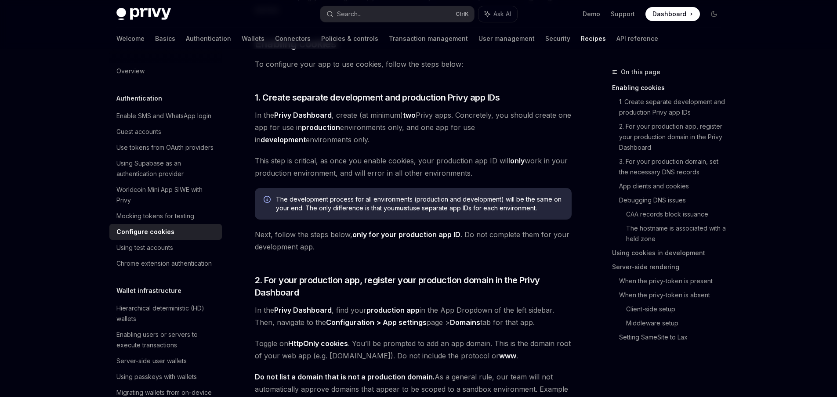
click at [481, 144] on span "In the Privy Dashboard , create (at minimum) two Privy apps. Concretely, you sh…" at bounding box center [413, 127] width 317 height 37
drag, startPoint x: 481, startPoint y: 144, endPoint x: 489, endPoint y: 171, distance: 27.9
click at [489, 171] on span "This step is critical, as once you enable cookies, your production app ID will …" at bounding box center [413, 167] width 317 height 25
drag, startPoint x: 489, startPoint y: 180, endPoint x: 486, endPoint y: 143, distance: 36.6
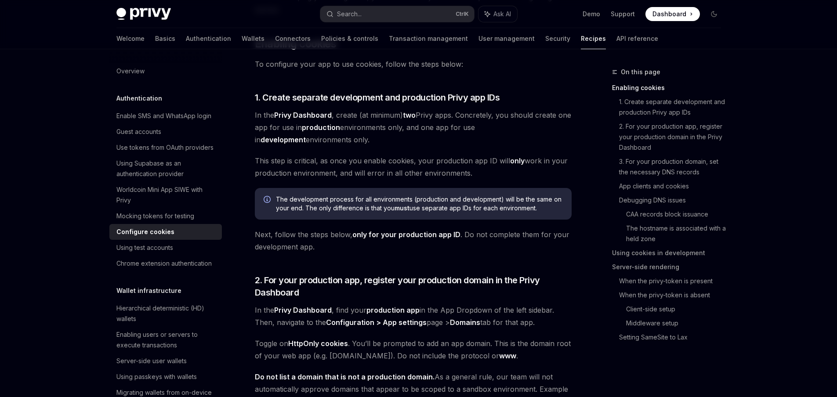
click at [486, 143] on span "In the Privy Dashboard , create (at minimum) two Privy apps. Concretely, you sh…" at bounding box center [413, 127] width 317 height 37
drag, startPoint x: 486, startPoint y: 143, endPoint x: 490, endPoint y: 174, distance: 31.4
click at [490, 174] on span "This step is critical, as once you enable cookies, your production app ID will …" at bounding box center [413, 167] width 317 height 25
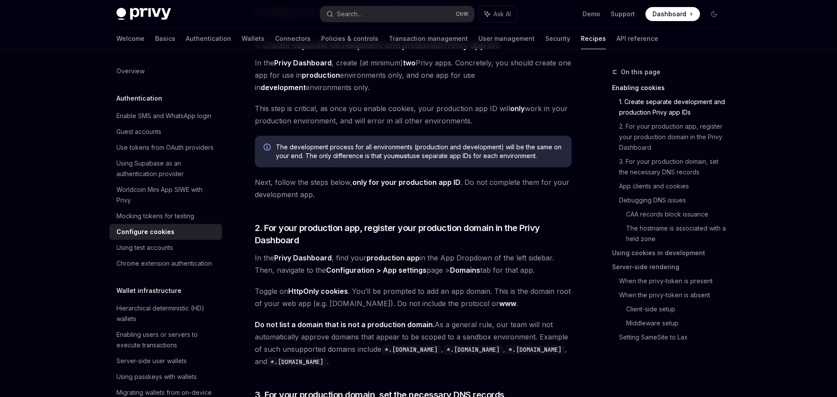
scroll to position [264, 0]
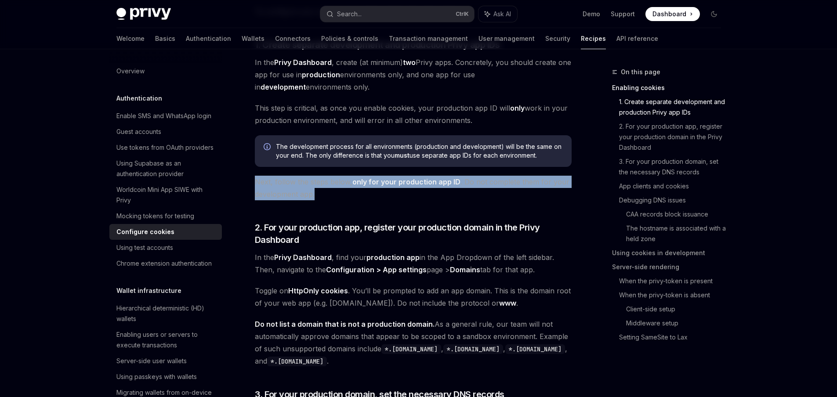
drag, startPoint x: 331, startPoint y: 171, endPoint x: 337, endPoint y: 198, distance: 27.2
click at [337, 198] on span "Next, follow the steps below, only for your production app ID . Do not complete…" at bounding box center [413, 188] width 317 height 25
drag, startPoint x: 339, startPoint y: 196, endPoint x: 278, endPoint y: 175, distance: 65.0
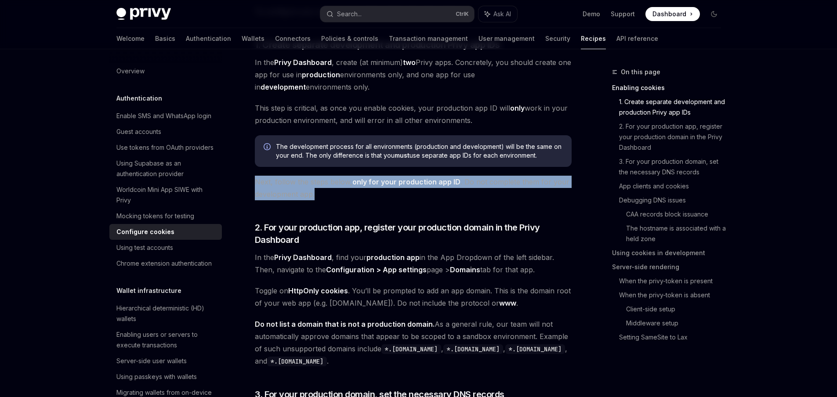
drag, startPoint x: 280, startPoint y: 174, endPoint x: 351, endPoint y: 192, distance: 73.2
click at [365, 196] on span "Next, follow the steps below, only for your production app ID . Do not complete…" at bounding box center [413, 188] width 317 height 25
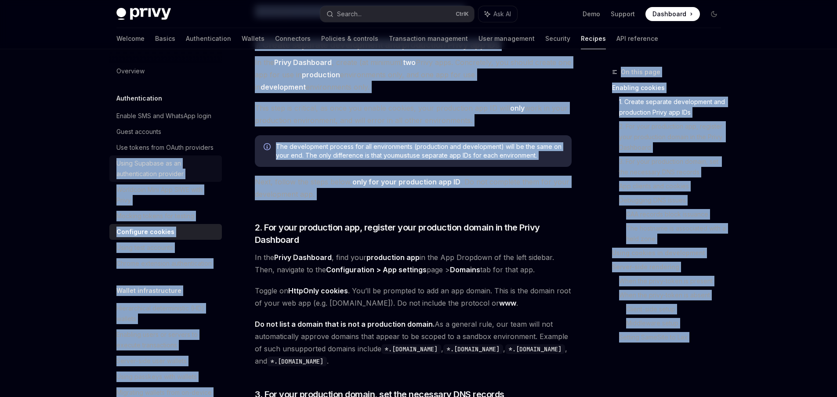
drag, startPoint x: 365, startPoint y: 196, endPoint x: 210, endPoint y: 178, distance: 156.2
click at [364, 176] on span "Next, follow the steps below, only for your production app ID . Do not complete…" at bounding box center [413, 188] width 317 height 25
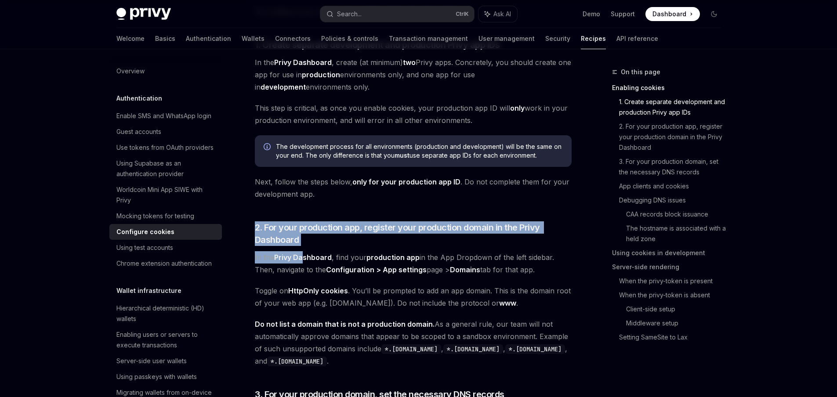
drag, startPoint x: 282, startPoint y: 213, endPoint x: 302, endPoint y: 253, distance: 44.8
click at [366, 235] on span "2. For your production app, register your production domain in the Privy Dashbo…" at bounding box center [413, 233] width 317 height 25
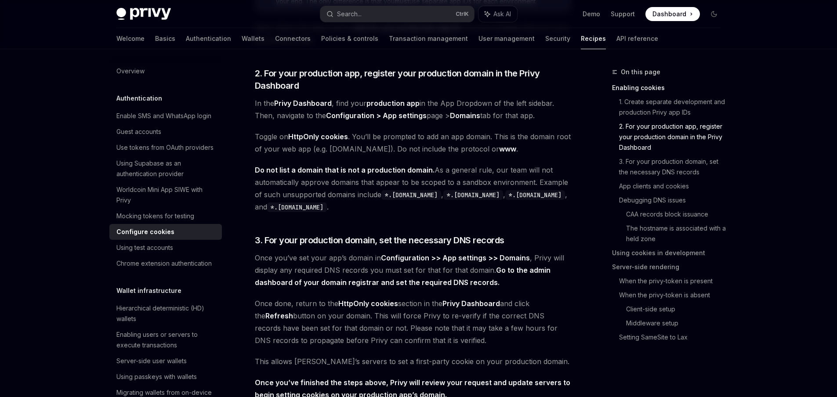
scroll to position [418, 0]
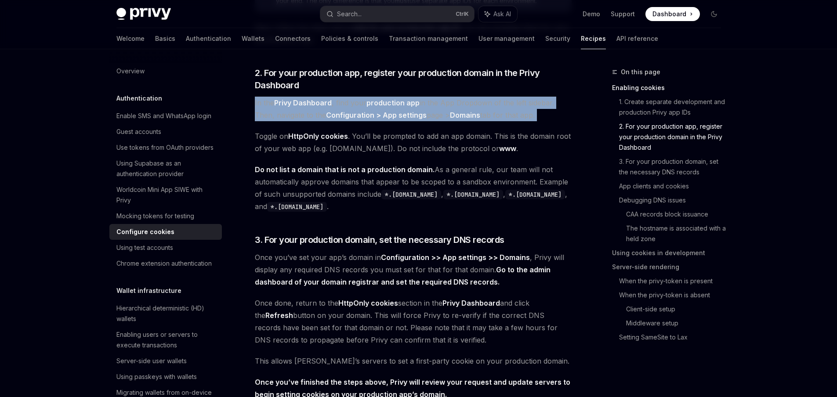
drag, startPoint x: 437, startPoint y: 91, endPoint x: 570, endPoint y: 123, distance: 137.2
drag, startPoint x: 554, startPoint y: 123, endPoint x: 548, endPoint y: 82, distance: 41.3
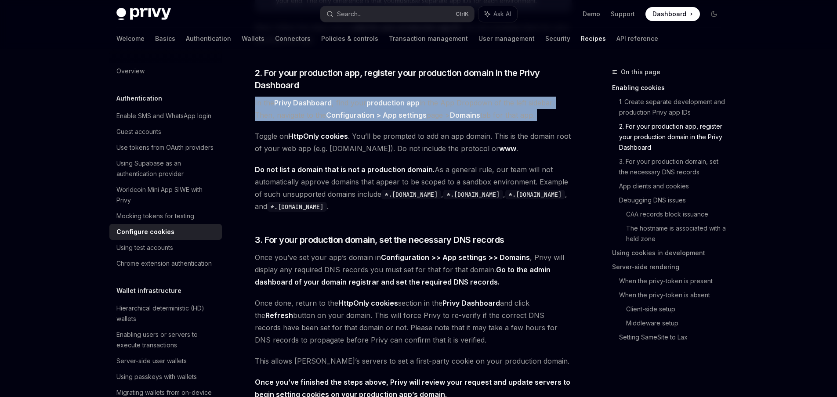
drag, startPoint x: 461, startPoint y: 91, endPoint x: 578, endPoint y: 116, distance: 119.7
drag, startPoint x: 550, startPoint y: 120, endPoint x: 555, endPoint y: 85, distance: 35.6
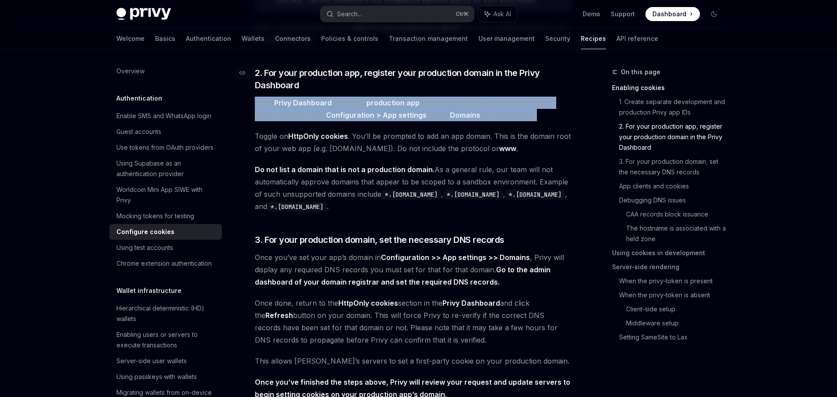
click at [551, 90] on span "2. For your production app, register your production domain in the Privy Dashbo…" at bounding box center [413, 79] width 317 height 25
drag, startPoint x: 544, startPoint y: 90, endPoint x: 555, endPoint y: 120, distance: 31.8
click at [555, 120] on span "In the Privy Dashboard , find your production app in the App Dropdown of the le…" at bounding box center [413, 109] width 317 height 25
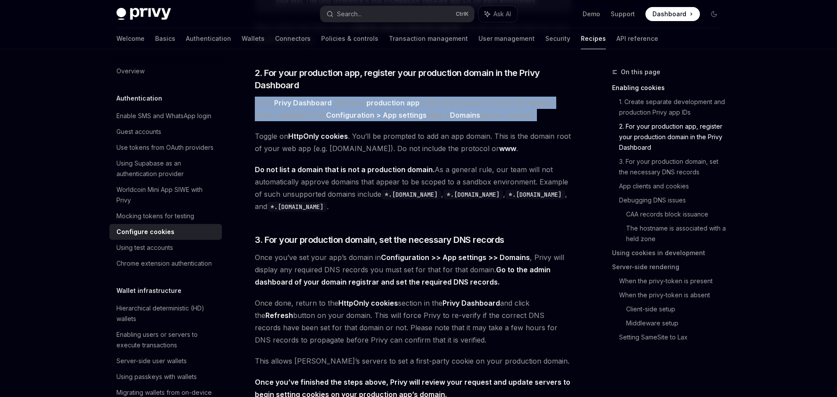
drag, startPoint x: 558, startPoint y: 114, endPoint x: 555, endPoint y: 93, distance: 21.8
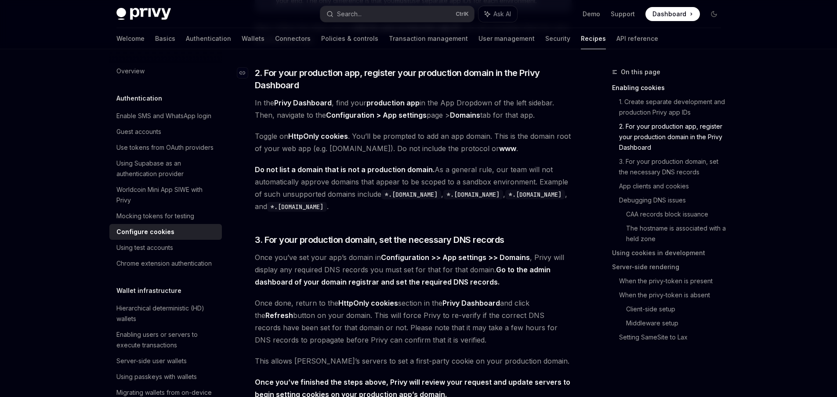
click at [554, 90] on span "2. For your production app, register your production domain in the Privy Dashbo…" at bounding box center [413, 79] width 317 height 25
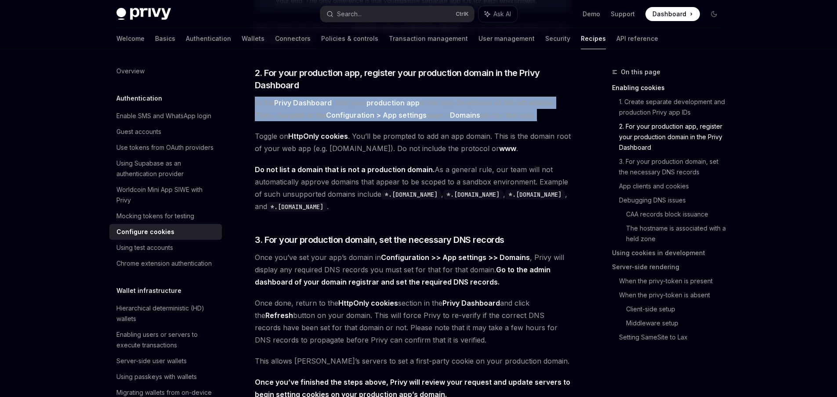
drag, startPoint x: 554, startPoint y: 90, endPoint x: 559, endPoint y: 115, distance: 25.4
click at [559, 115] on span "In the Privy Dashboard , find your production app in the App Dropdown of the le…" at bounding box center [413, 109] width 317 height 25
drag, startPoint x: 392, startPoint y: 87, endPoint x: 410, endPoint y: 120, distance: 37.4
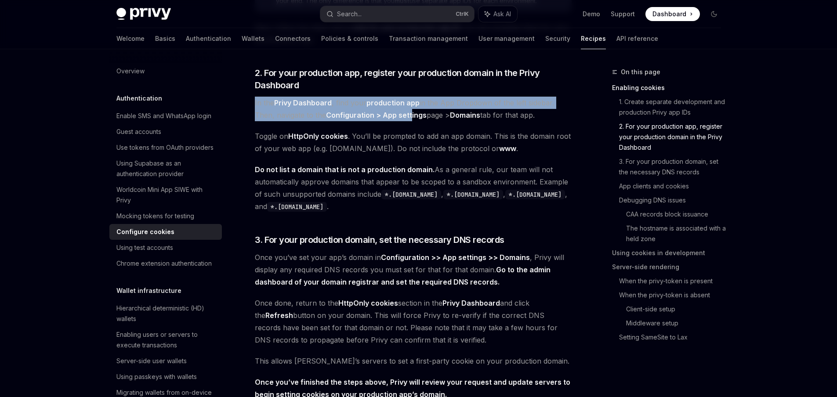
click at [406, 104] on strong "production app" at bounding box center [392, 102] width 53 height 9
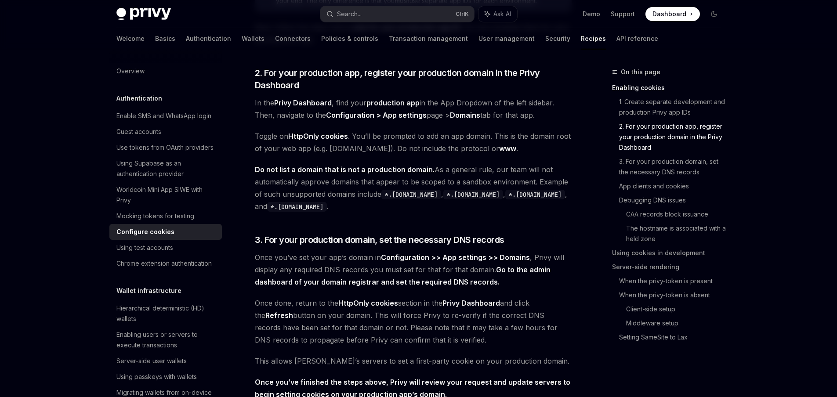
drag, startPoint x: 353, startPoint y: 89, endPoint x: 562, endPoint y: 116, distance: 210.1
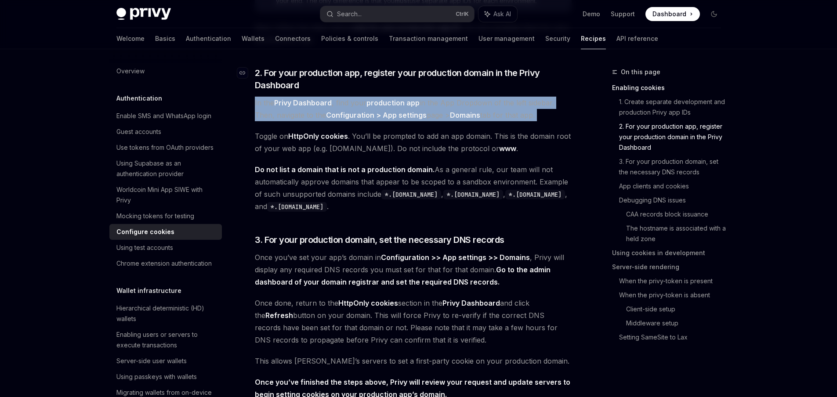
drag, startPoint x: 554, startPoint y: 124, endPoint x: 552, endPoint y: 89, distance: 34.8
click at [552, 89] on span "2. For your production app, register your production domain in the Privy Dashbo…" at bounding box center [413, 79] width 317 height 25
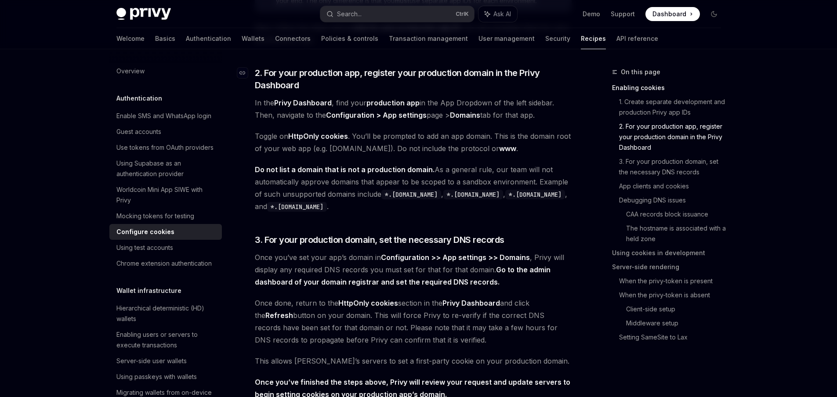
click at [552, 89] on span "2. For your production app, register your production domain in the Privy Dashbo…" at bounding box center [413, 79] width 317 height 25
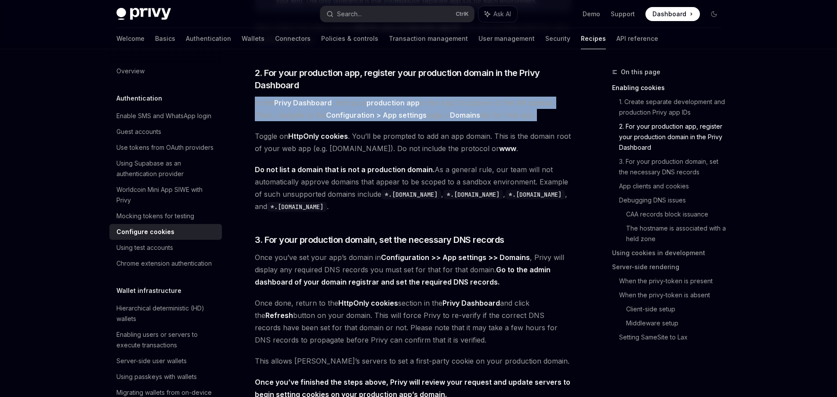
drag, startPoint x: 548, startPoint y: 123, endPoint x: 546, endPoint y: 93, distance: 29.5
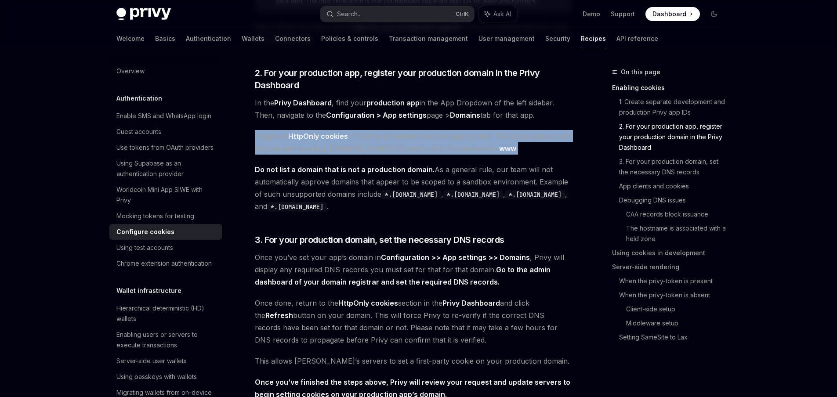
drag, startPoint x: 432, startPoint y: 125, endPoint x: 516, endPoint y: 154, distance: 88.7
click at [531, 152] on span "Toggle on HttpOnly cookies . You’ll be prompted to add an app domain. This is t…" at bounding box center [413, 142] width 317 height 25
drag, startPoint x: 540, startPoint y: 152, endPoint x: 252, endPoint y: 135, distance: 287.9
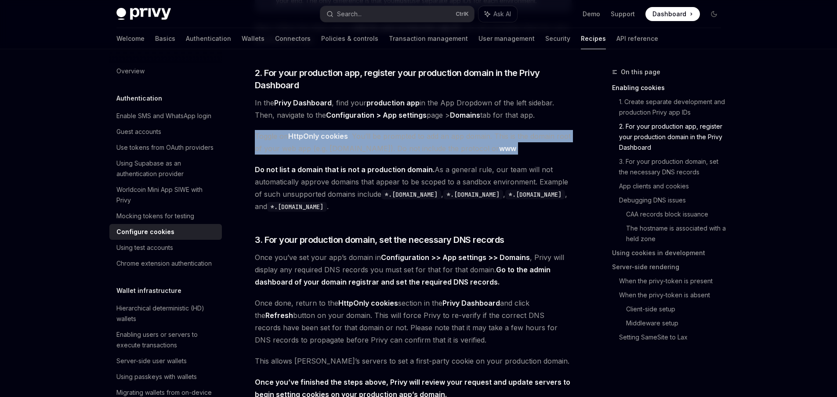
drag, startPoint x: 254, startPoint y: 131, endPoint x: 549, endPoint y: 146, distance: 295.2
click at [549, 146] on span "Toggle on HttpOnly cookies . You’ll be prompted to add an app domain. This is t…" at bounding box center [413, 142] width 317 height 25
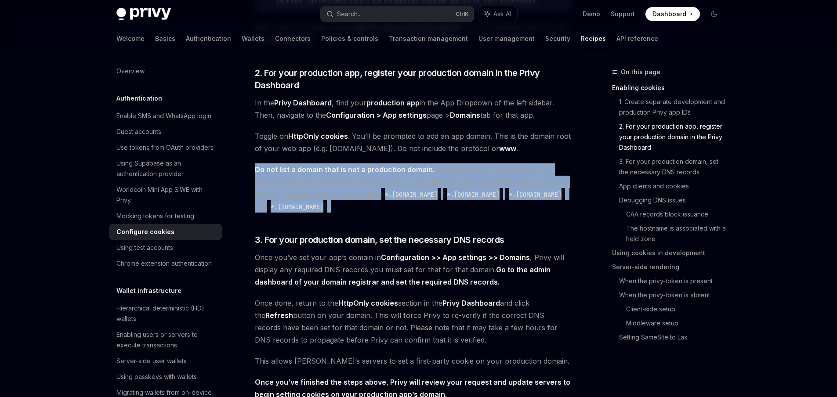
drag, startPoint x: 550, startPoint y: 148, endPoint x: 534, endPoint y: 213, distance: 66.9
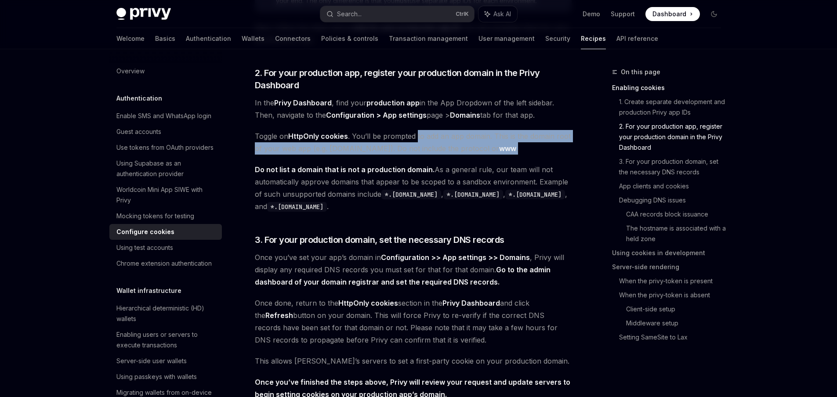
drag, startPoint x: 417, startPoint y: 130, endPoint x: 500, endPoint y: 156, distance: 86.5
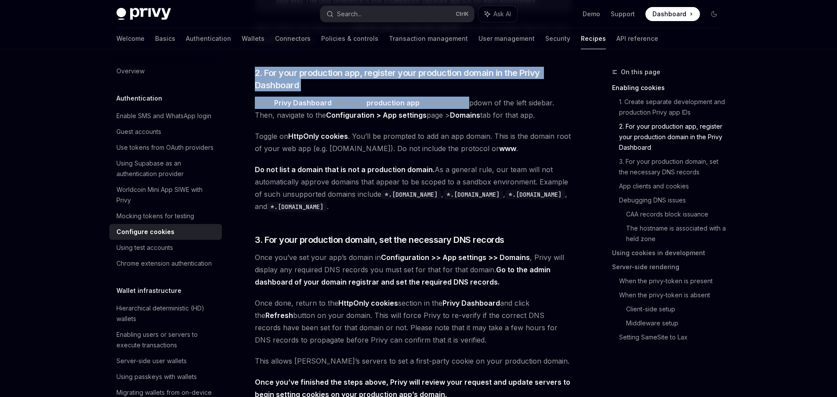
drag, startPoint x: 308, startPoint y: 59, endPoint x: 465, endPoint y: 99, distance: 161.8
click at [465, 99] on span "In the Privy Dashboard , find your production app in the App Dropdown of the le…" at bounding box center [413, 109] width 317 height 25
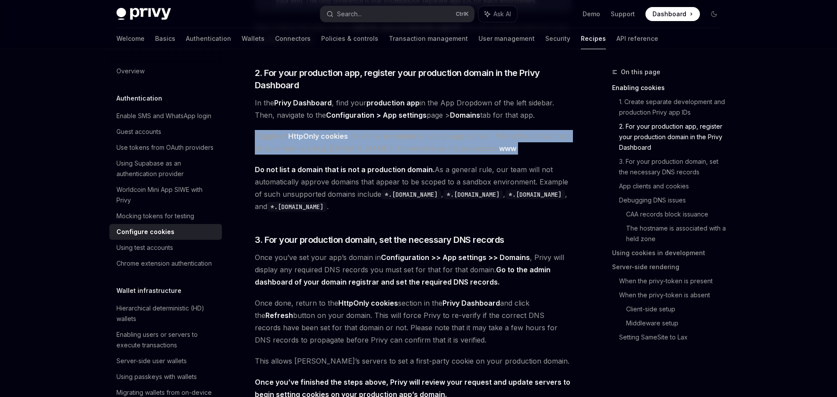
drag, startPoint x: 285, startPoint y: 129, endPoint x: 512, endPoint y: 152, distance: 228.4
click at [512, 152] on span "Toggle on HttpOnly cookies . You’ll be prompted to add an app domain. This is t…" at bounding box center [413, 142] width 317 height 25
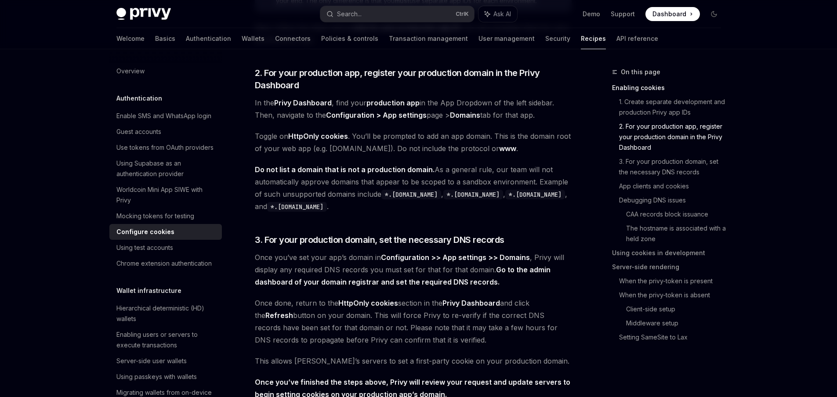
click at [512, 152] on span "Toggle on HttpOnly cookies . You’ll be prompted to add an app domain. This is t…" at bounding box center [413, 142] width 317 height 25
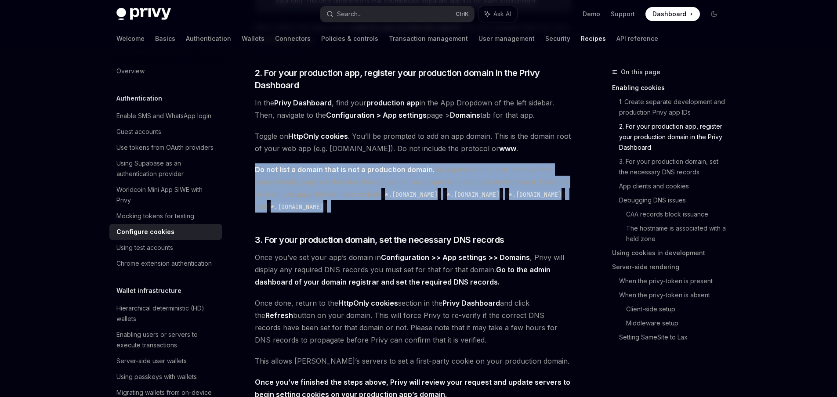
drag, startPoint x: 384, startPoint y: 214, endPoint x: 246, endPoint y: 167, distance: 145.6
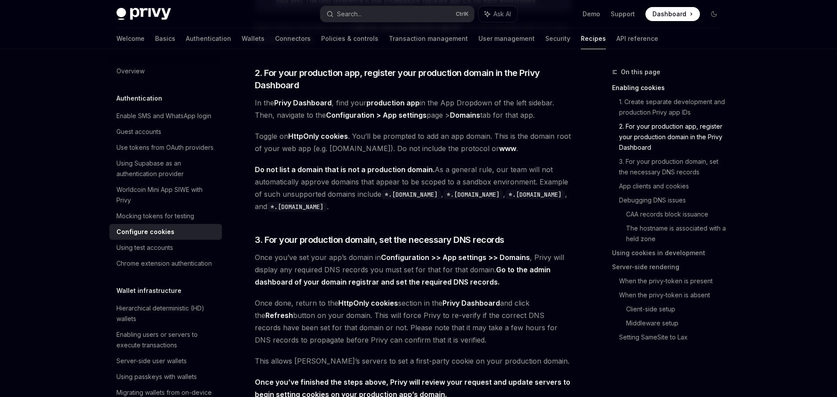
drag, startPoint x: 250, startPoint y: 163, endPoint x: 472, endPoint y: 163, distance: 221.9
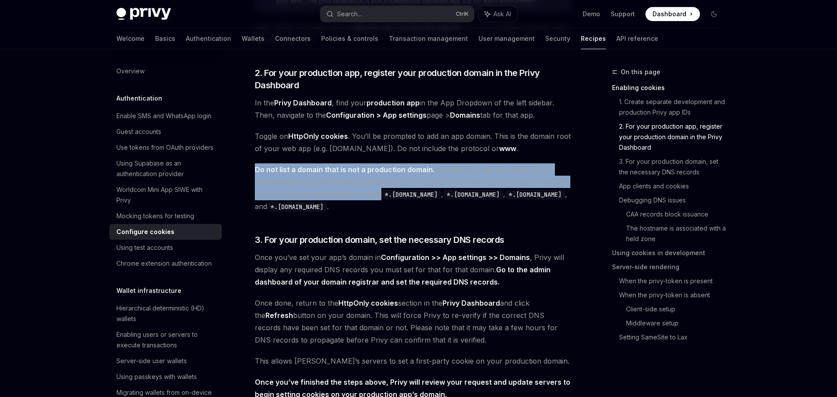
drag, startPoint x: 465, startPoint y: 163, endPoint x: 381, endPoint y: 198, distance: 91.4
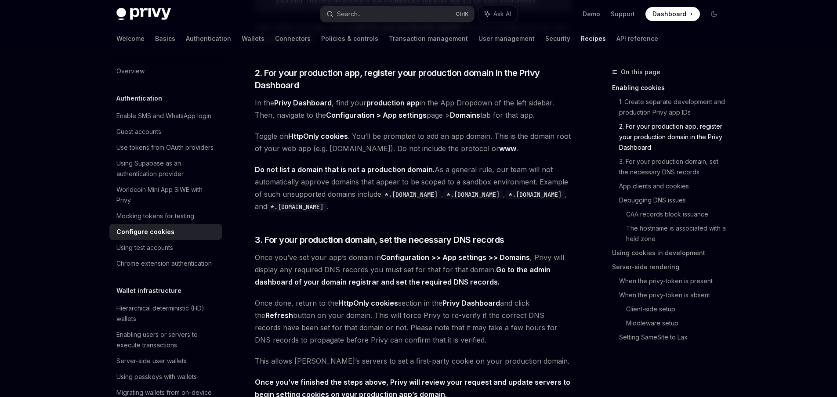
click at [381, 203] on span "Do not list a domain that is not a production domain. As a general rule, our te…" at bounding box center [413, 187] width 317 height 49
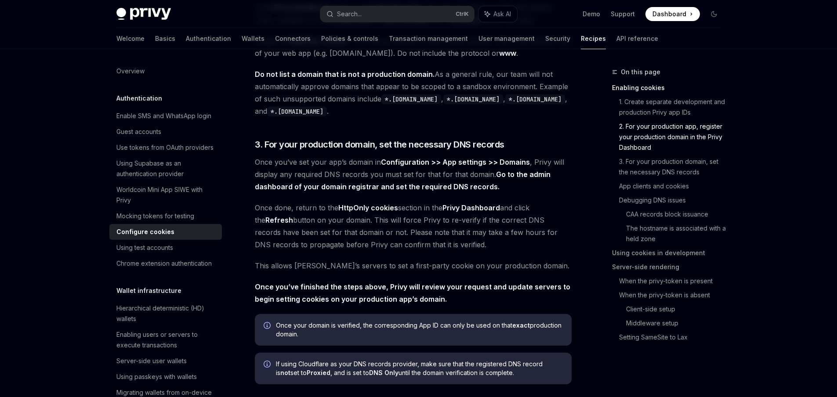
scroll to position [524, 0]
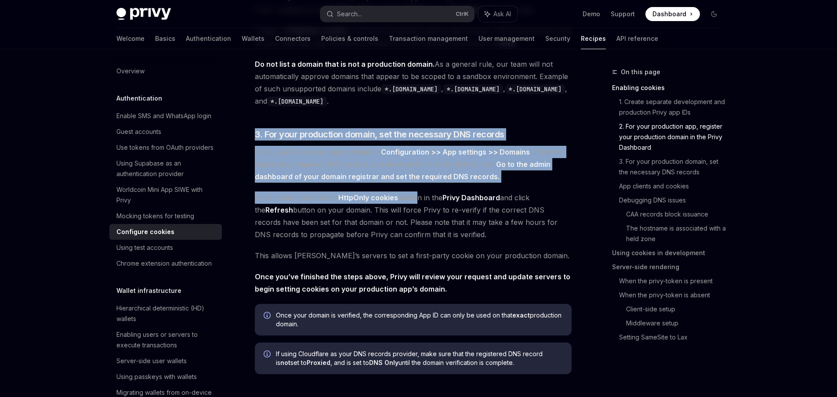
drag, startPoint x: 383, startPoint y: 115, endPoint x: 415, endPoint y: 192, distance: 83.3
click at [415, 192] on span "Once done, return to the HttpOnly cookies section in the Privy Dashboard and cl…" at bounding box center [413, 216] width 317 height 49
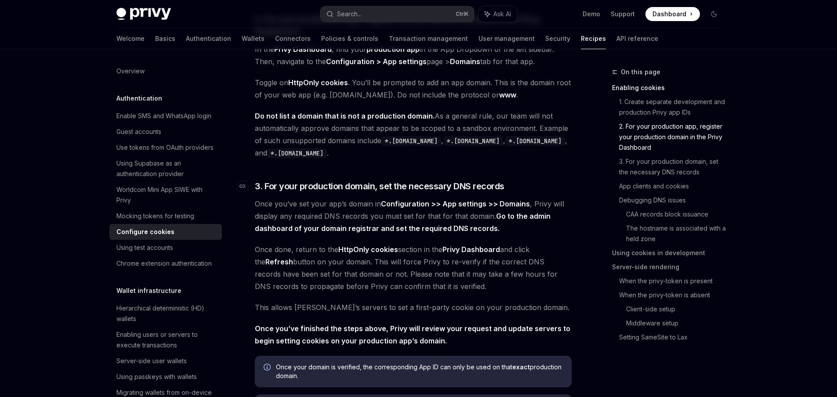
scroll to position [418, 0]
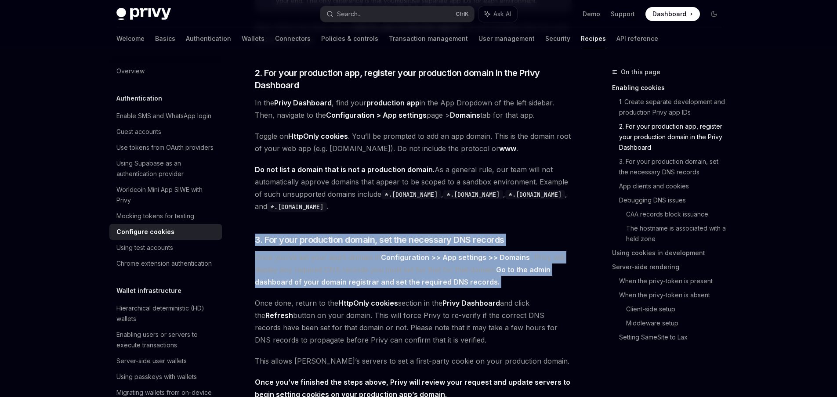
drag, startPoint x: 330, startPoint y: 226, endPoint x: 366, endPoint y: 290, distance: 73.6
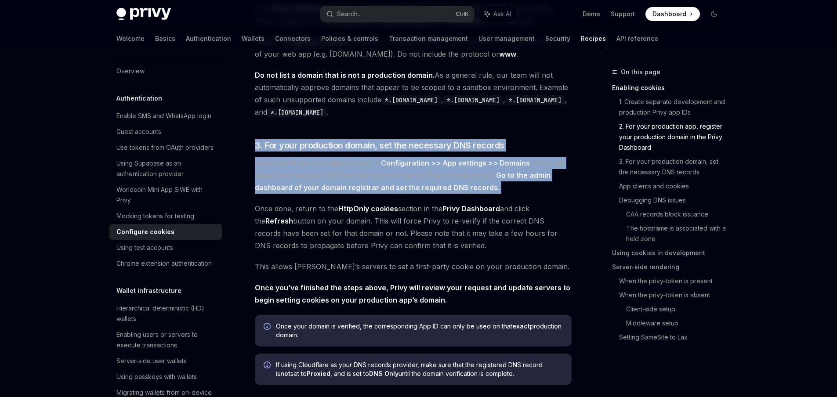
scroll to position [524, 0]
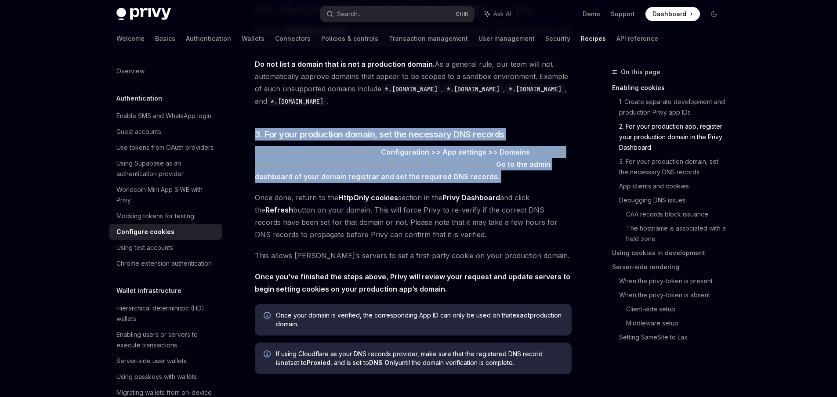
click at [424, 171] on span "Once you’ve set your app’s domain in Configuration >> App settings >> Domains ,…" at bounding box center [413, 164] width 317 height 37
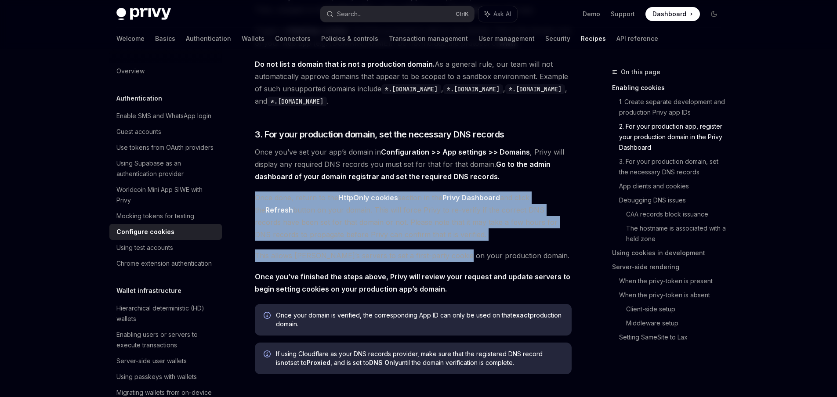
drag, startPoint x: 303, startPoint y: 190, endPoint x: 455, endPoint y: 251, distance: 163.9
click at [455, 251] on span "This allows [PERSON_NAME]’s servers to set a first-party cookie on your product…" at bounding box center [413, 256] width 317 height 12
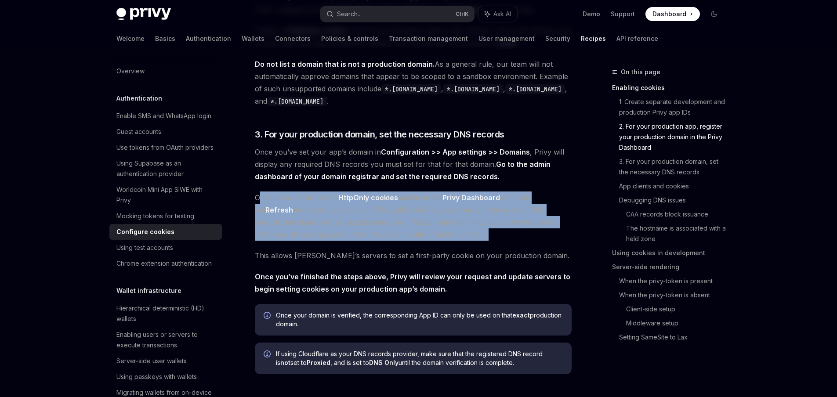
drag, startPoint x: 462, startPoint y: 245, endPoint x: 252, endPoint y: 192, distance: 216.3
